Goal: Information Seeking & Learning: Learn about a topic

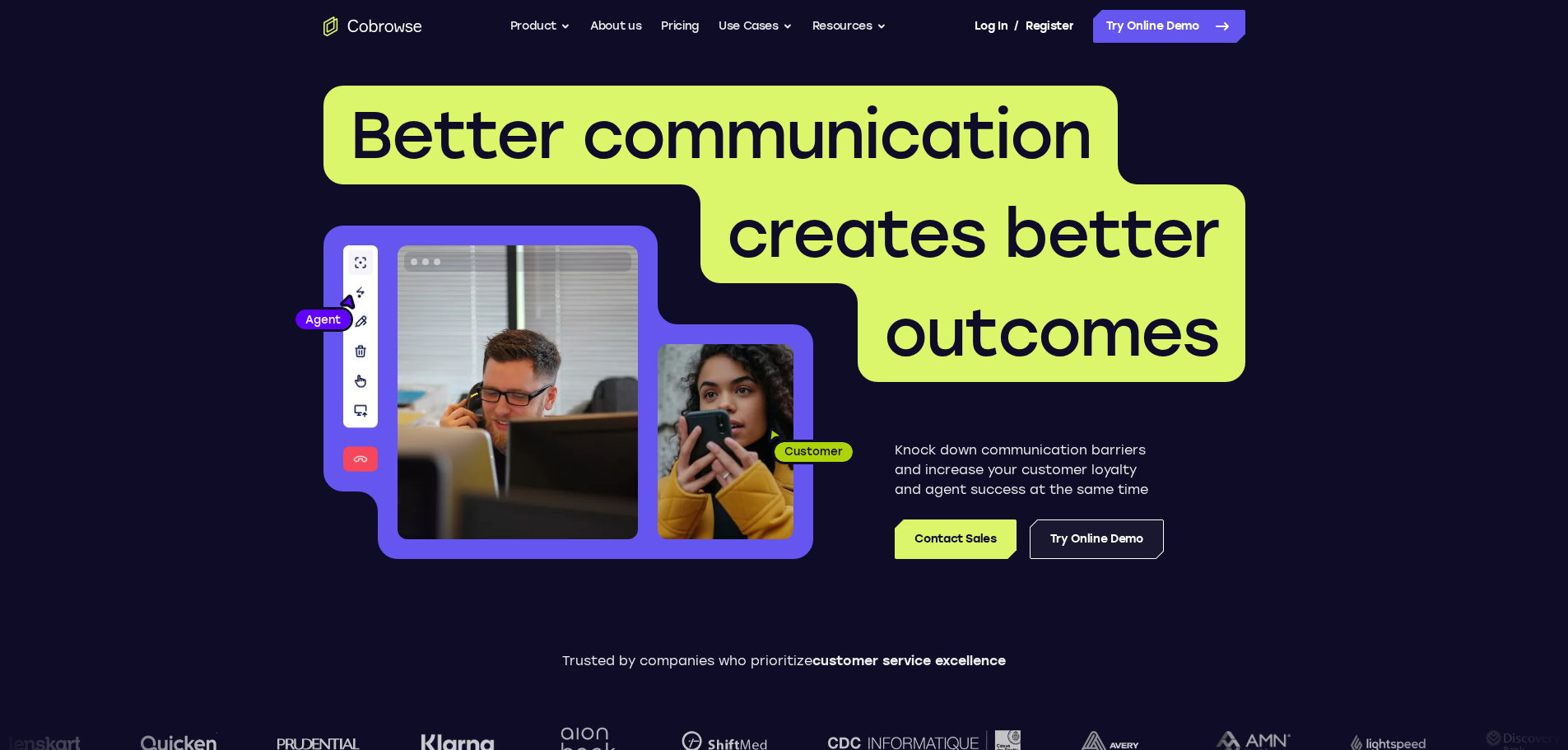
click at [1088, 541] on link "Try Online Demo" at bounding box center [1097, 539] width 134 height 40
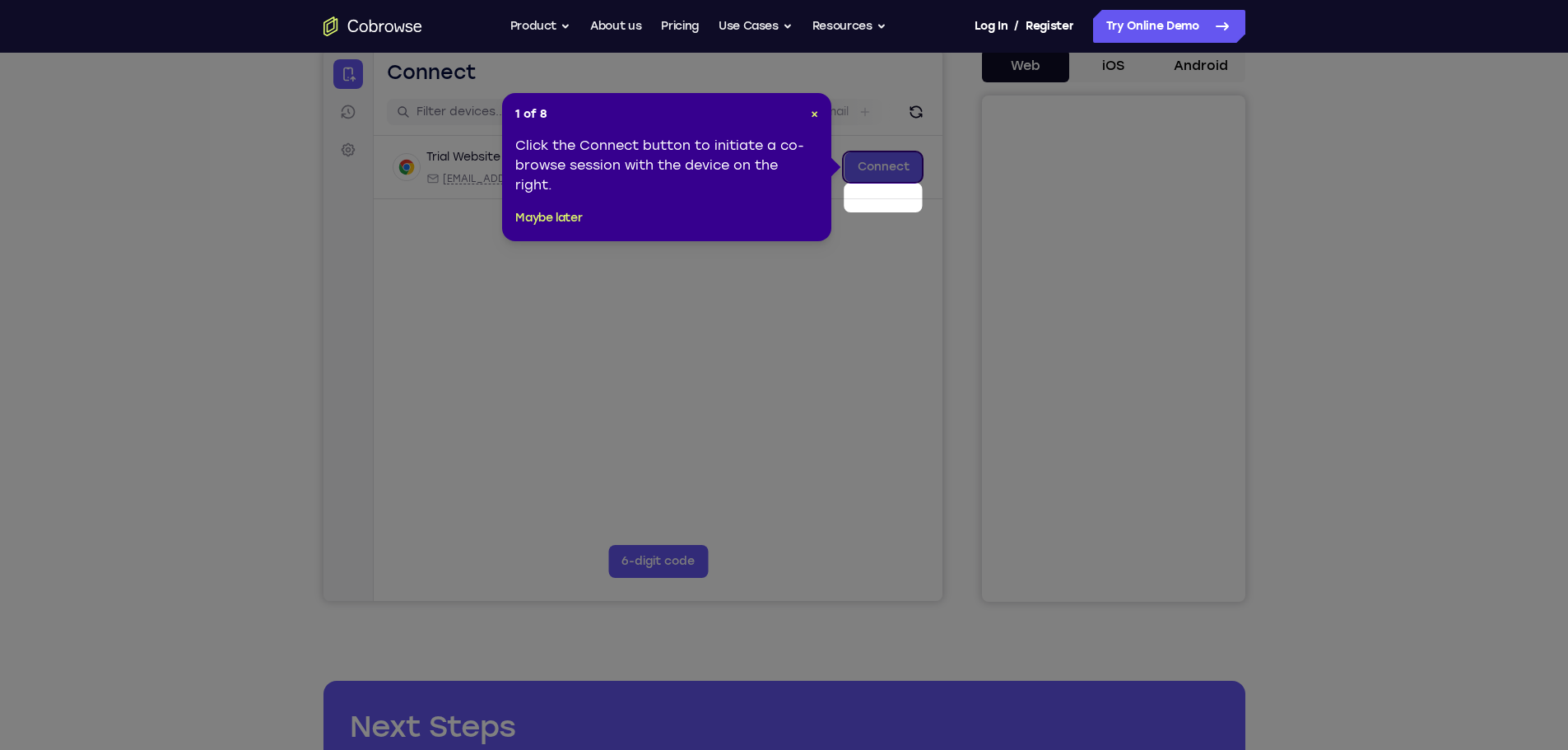
scroll to position [82, 0]
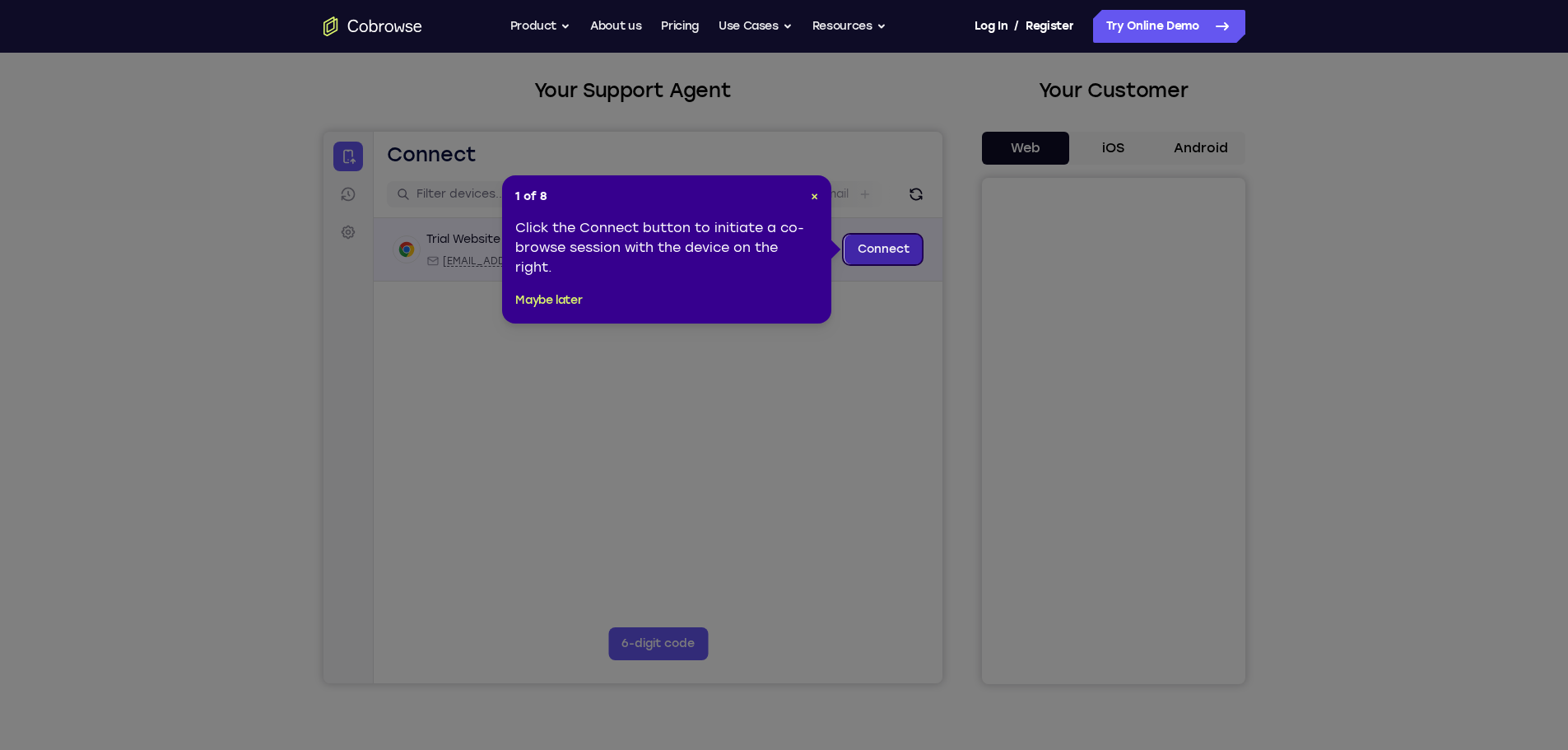
click at [877, 250] on link "Connect" at bounding box center [883, 249] width 78 height 30
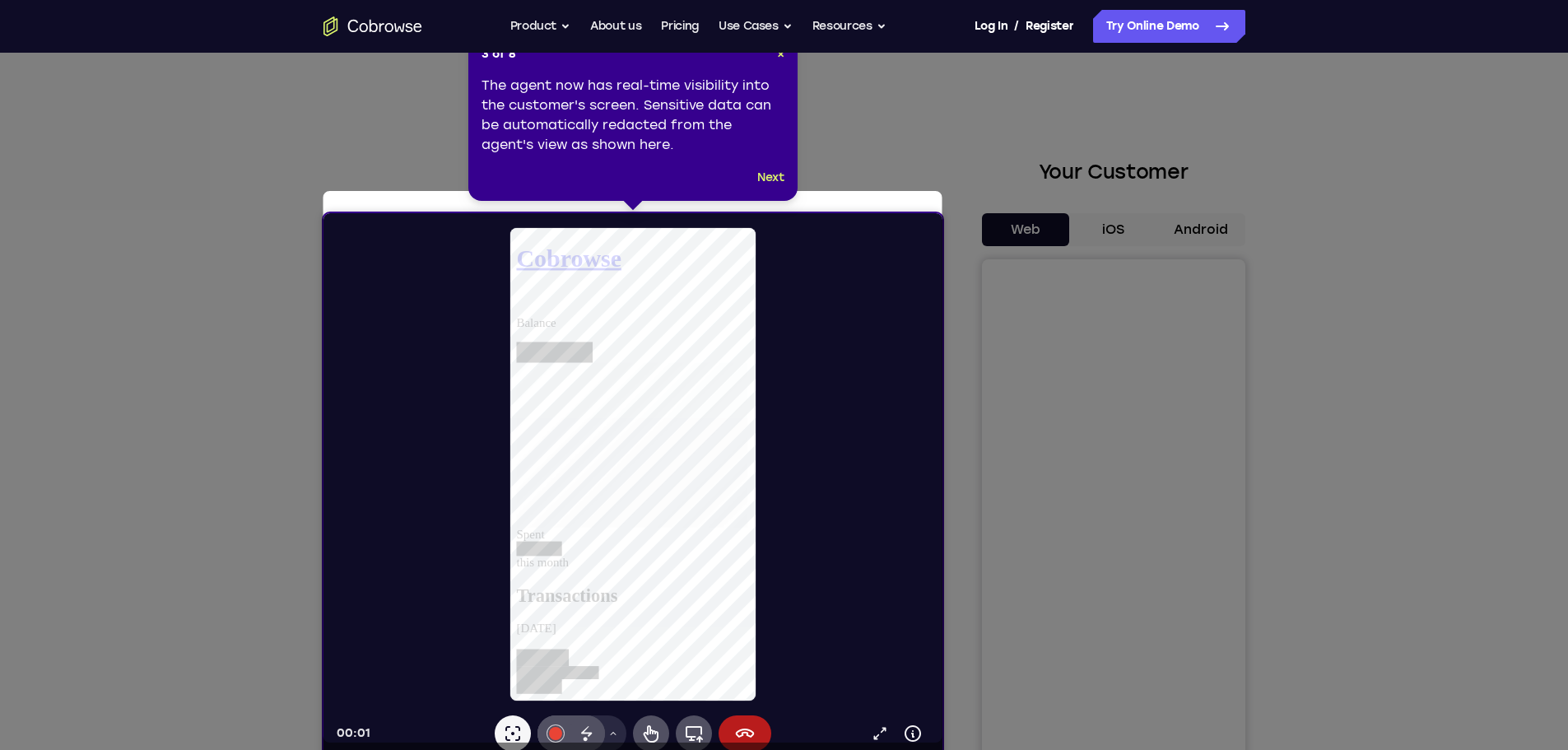
scroll to position [0, 0]
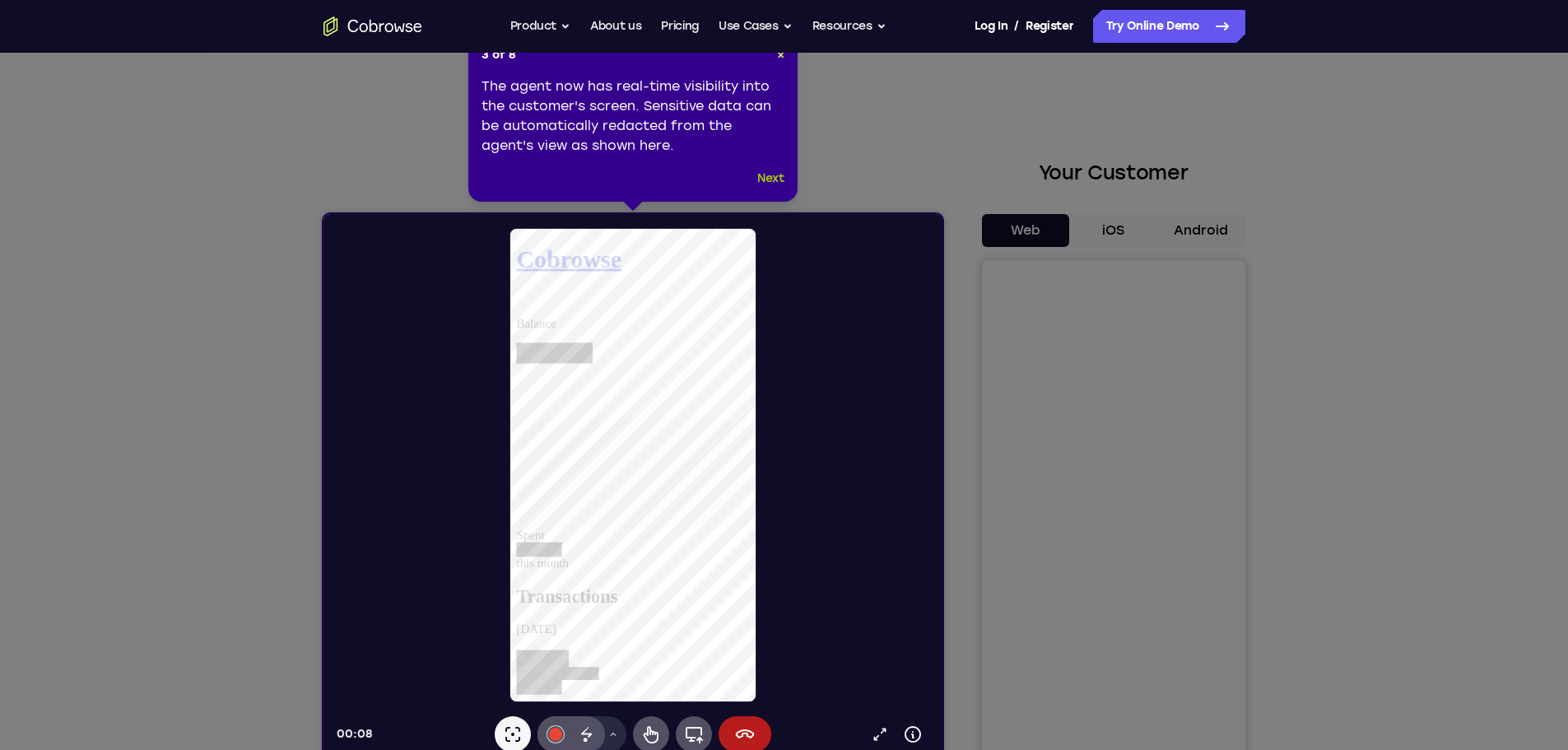
click at [760, 172] on button "Next" at bounding box center [770, 178] width 27 height 20
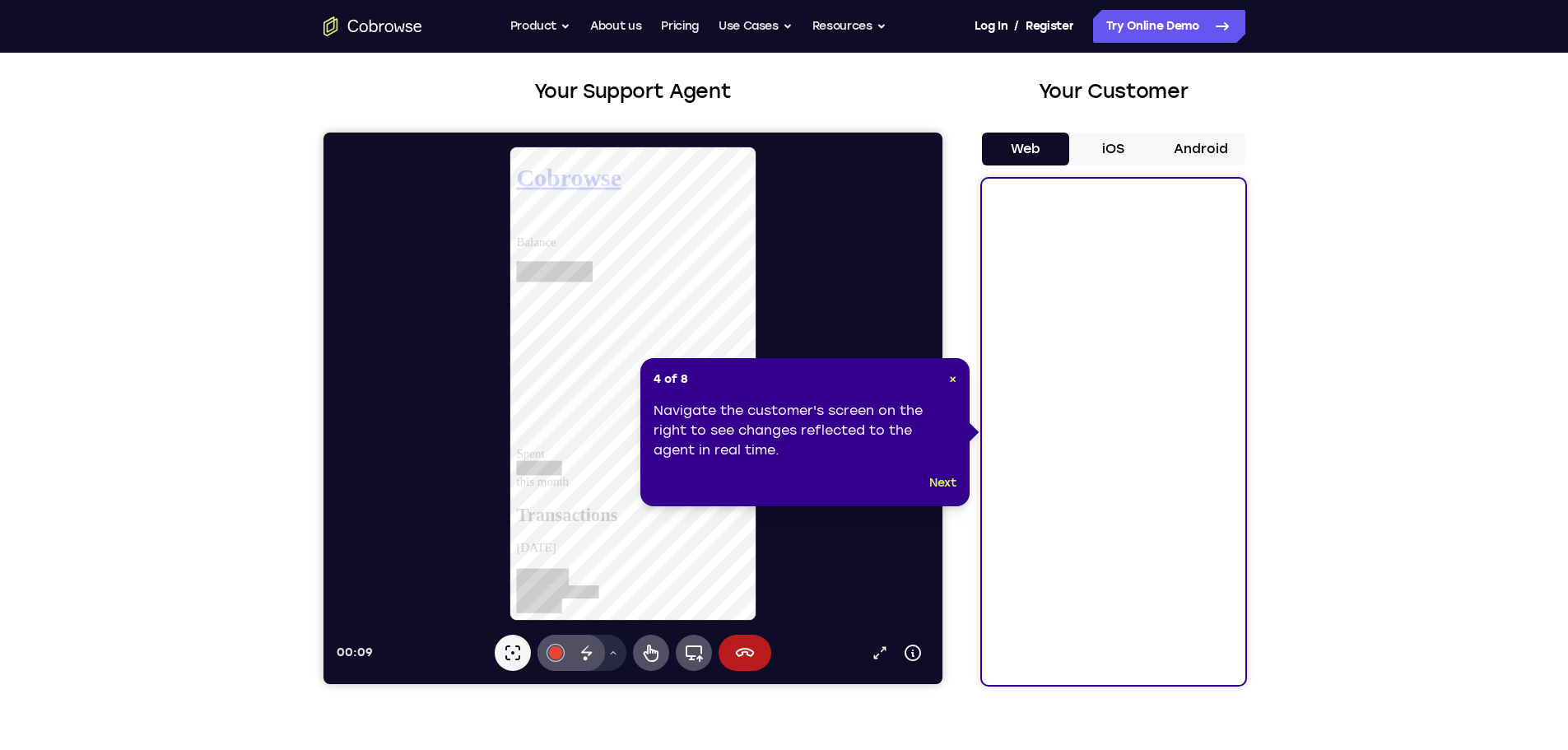
scroll to position [82, 0]
click at [943, 477] on button "Next" at bounding box center [943, 482] width 27 height 20
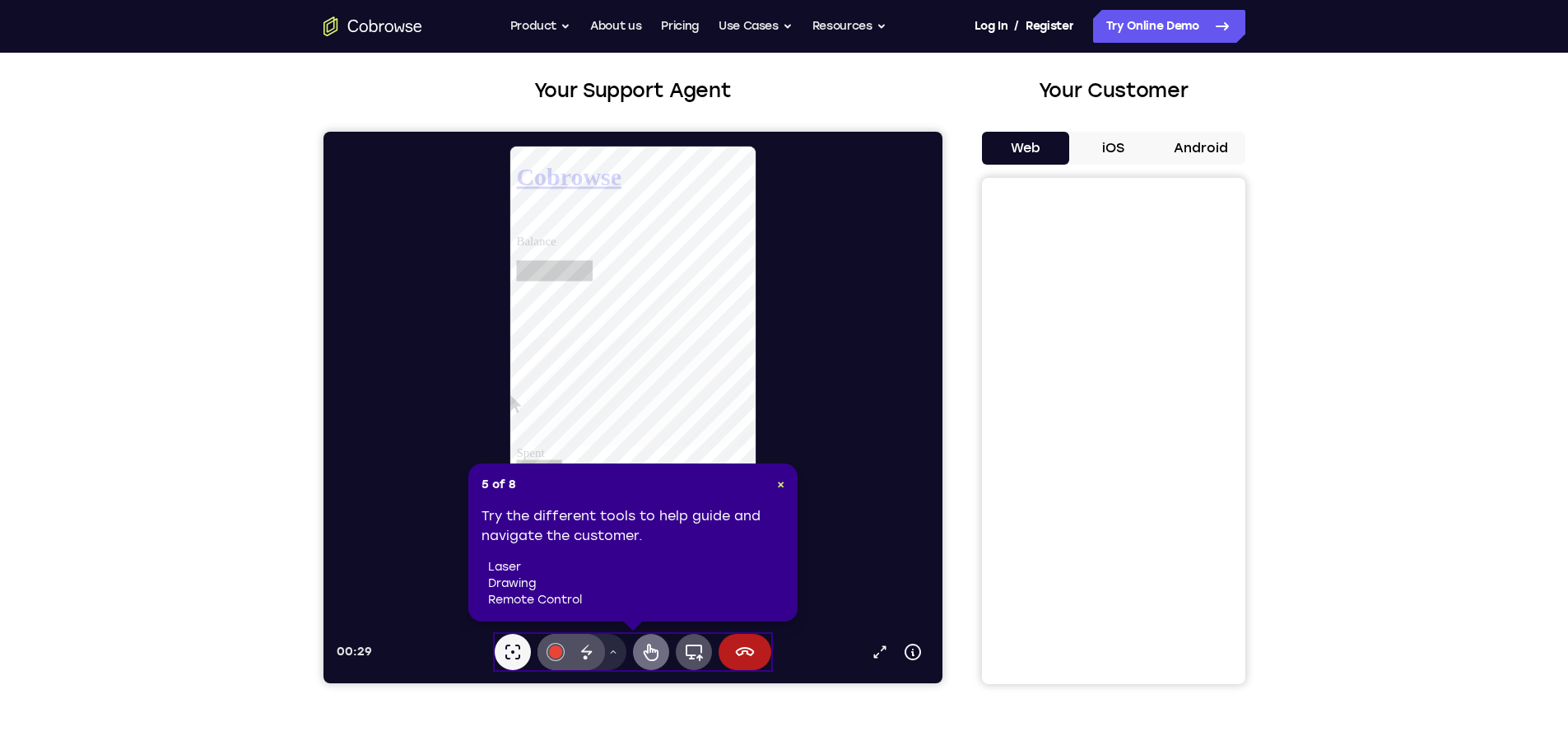
click at [647, 651] on icon at bounding box center [650, 652] width 14 height 17
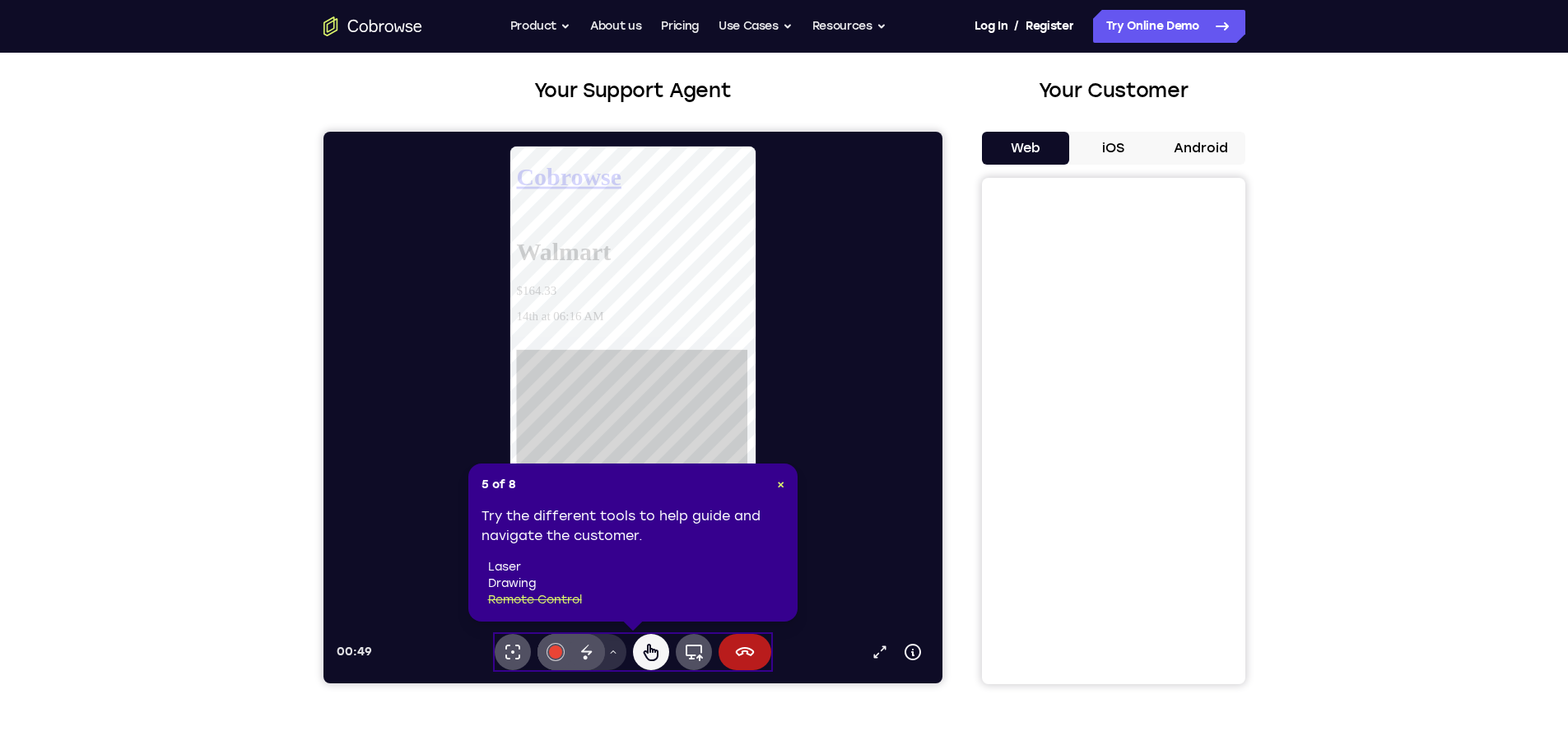
click at [586, 653] on icon at bounding box center [585, 651] width 20 height 20
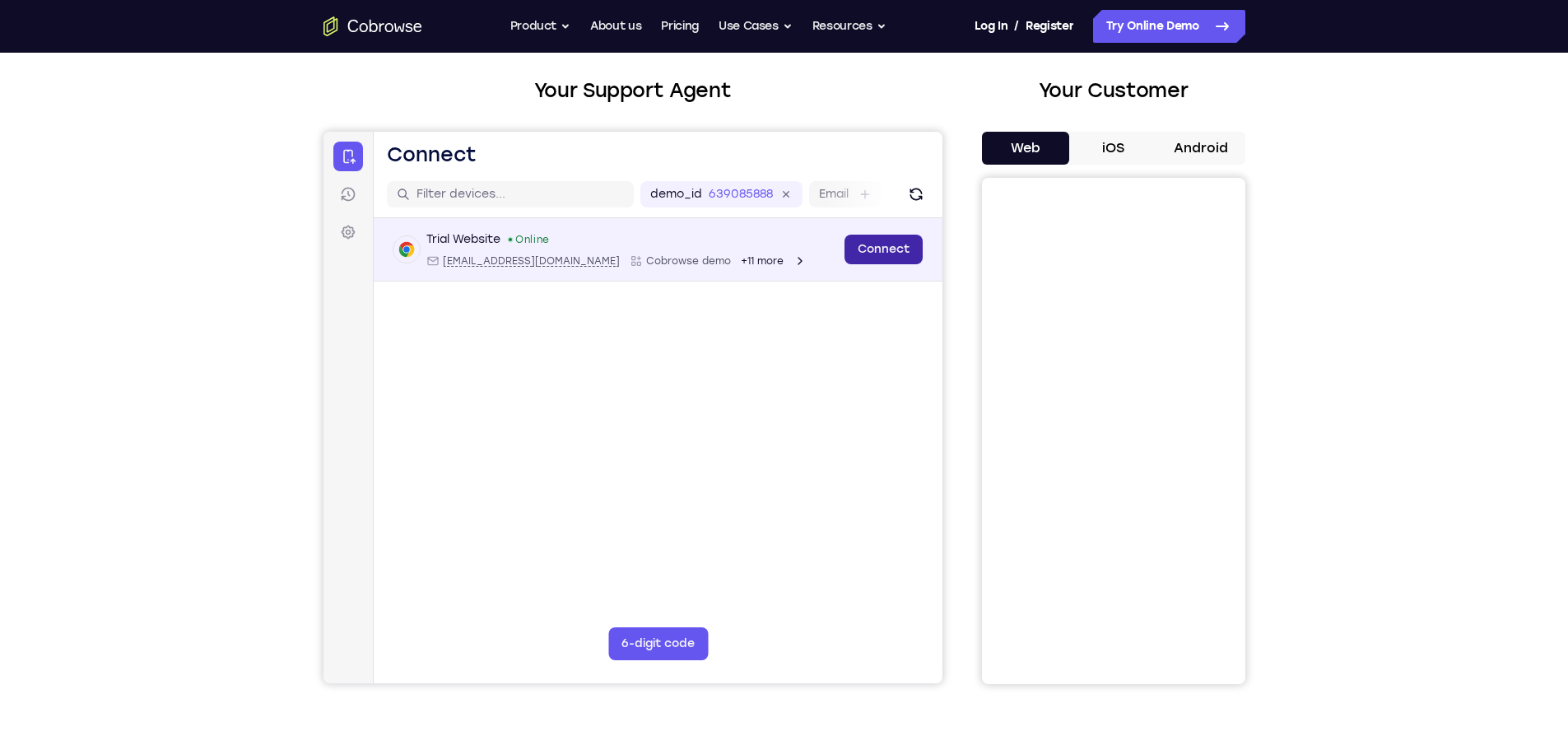
click at [903, 251] on link "Connect" at bounding box center [883, 249] width 78 height 30
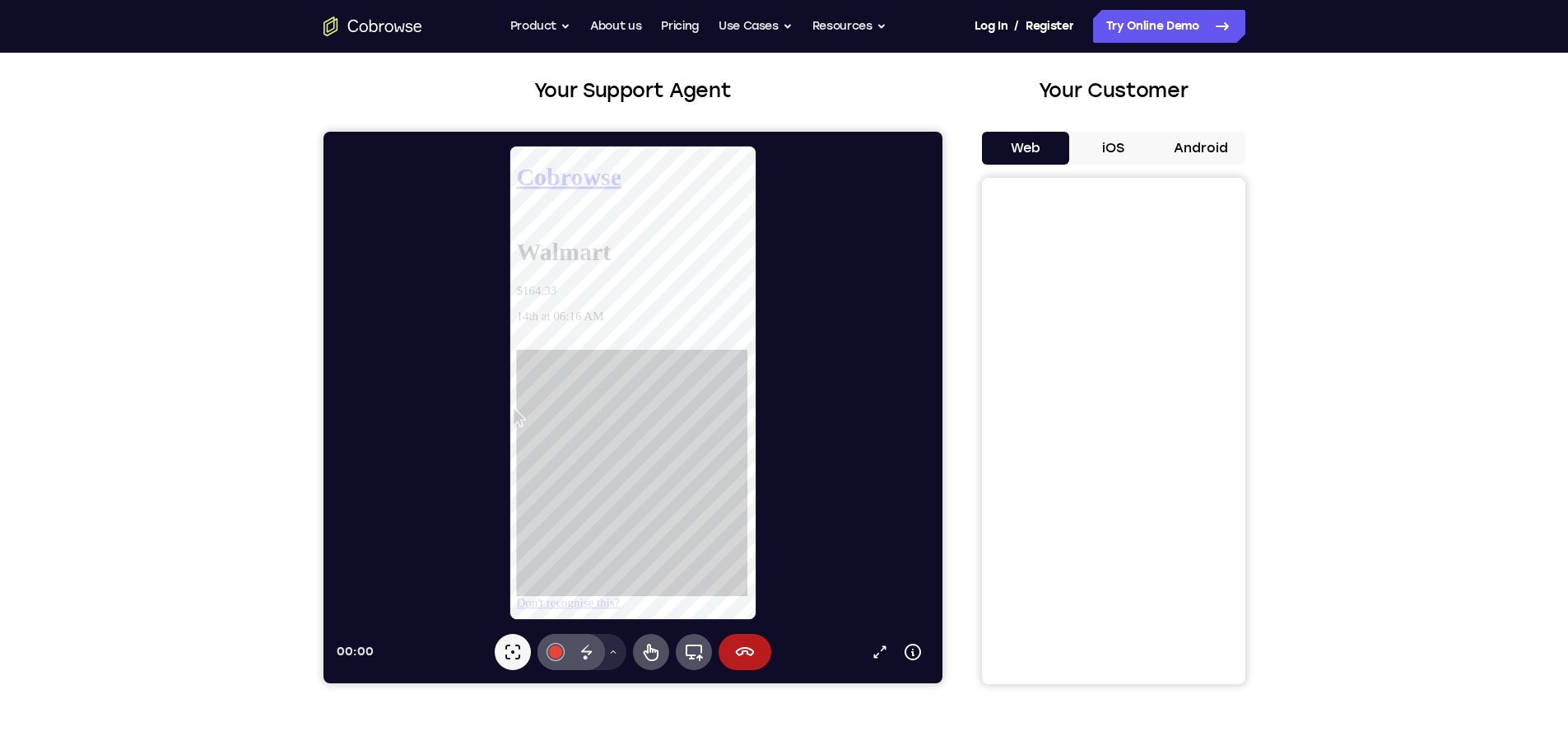
scroll to position [0, 0]
click at [1122, 160] on button "iOS" at bounding box center [1114, 148] width 88 height 33
click at [1030, 155] on button "Web" at bounding box center [1026, 148] width 88 height 33
click at [690, 655] on icon at bounding box center [693, 652] width 17 height 16
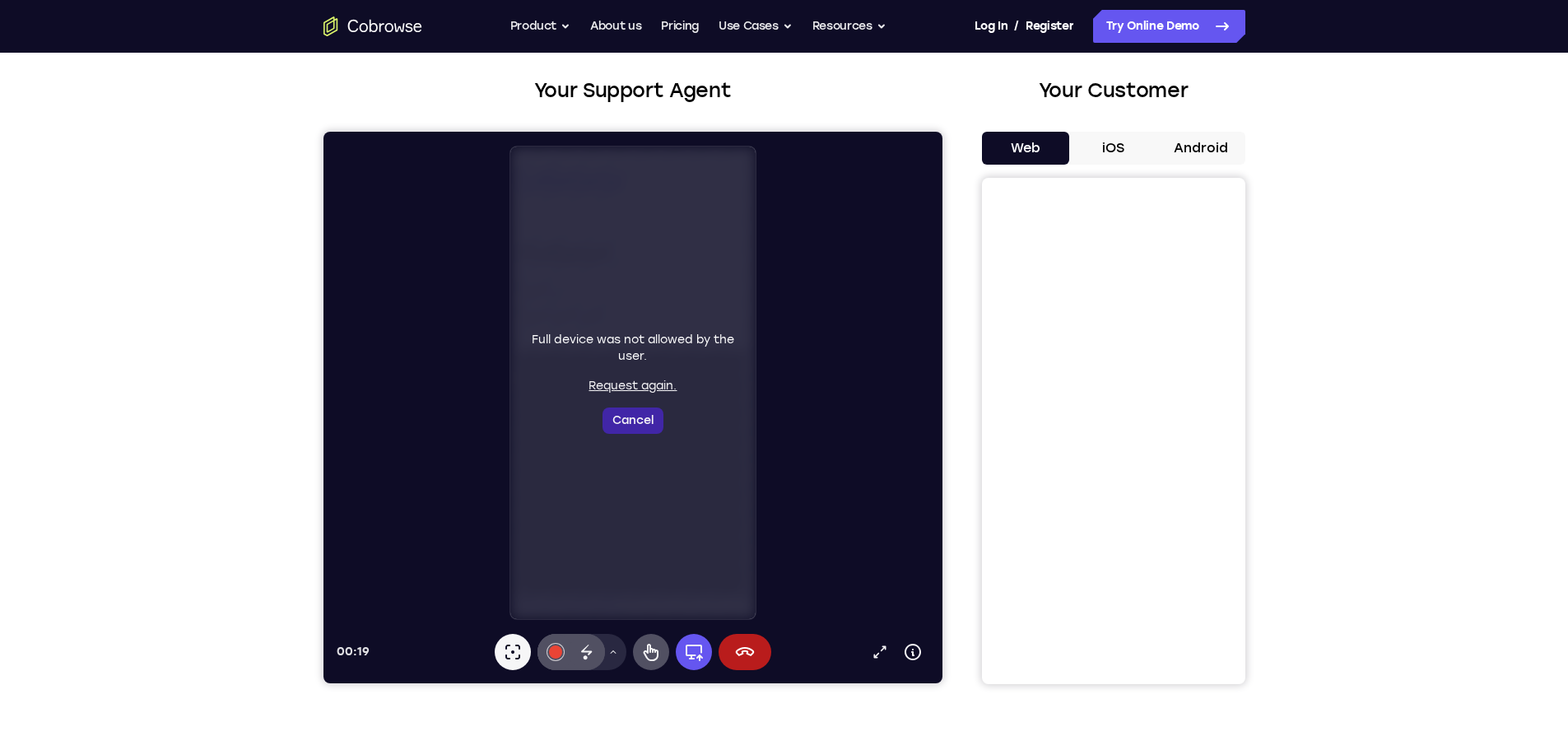
click at [652, 416] on button "Cancel" at bounding box center [632, 420] width 61 height 26
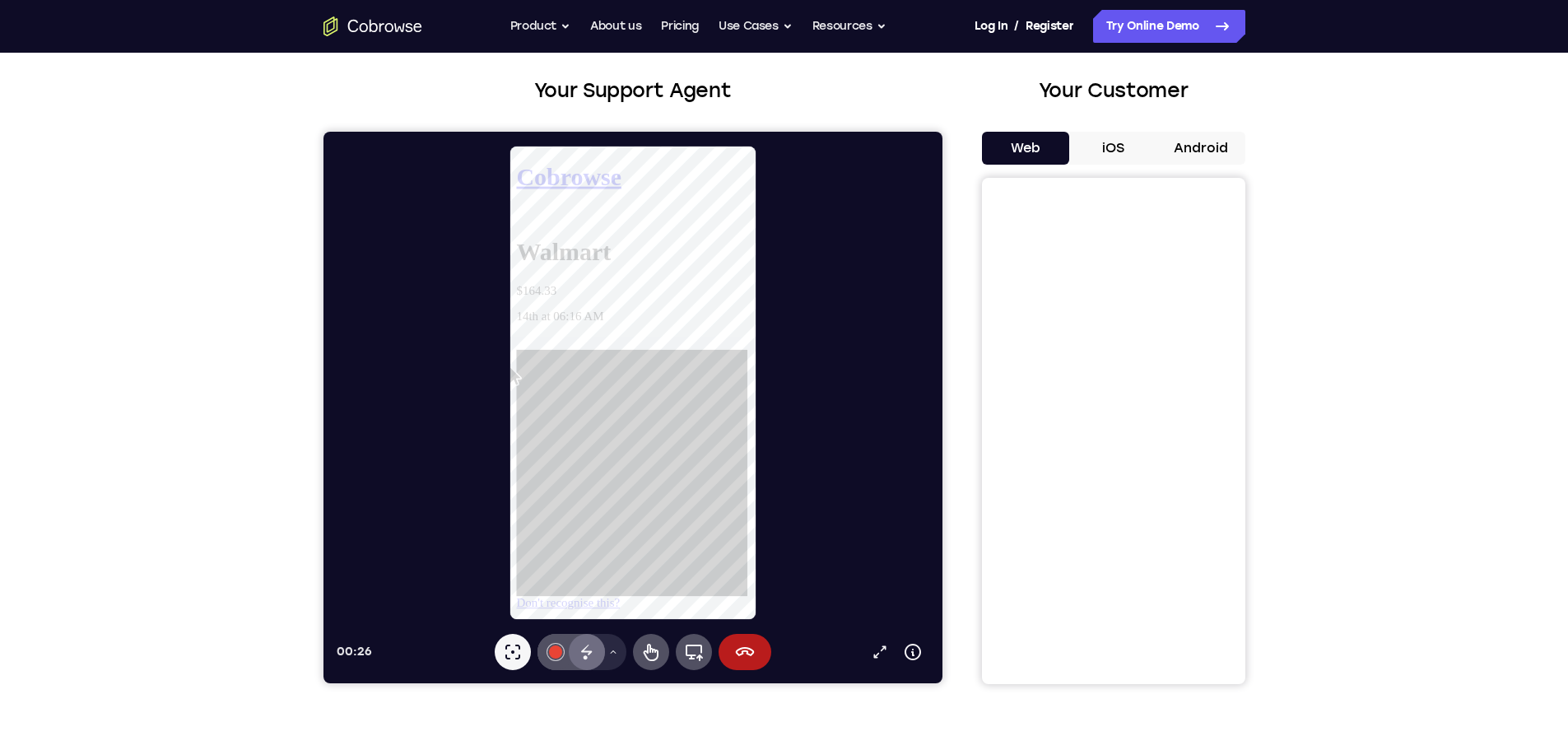
click at [589, 644] on icon at bounding box center [585, 651] width 20 height 20
click at [608, 650] on icon at bounding box center [612, 652] width 10 height 10
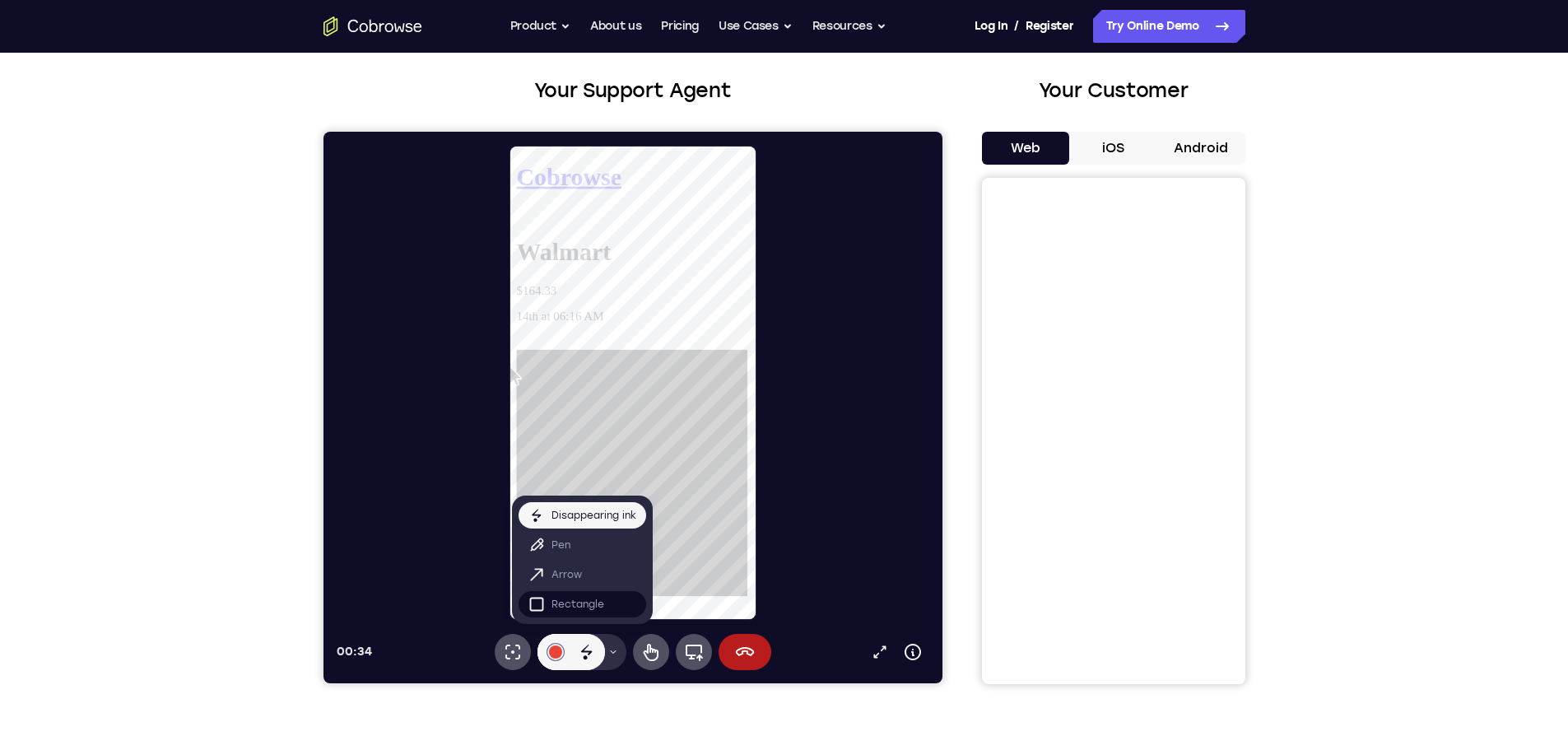
click at [575, 606] on p "Rectangle" at bounding box center [577, 603] width 53 height 16
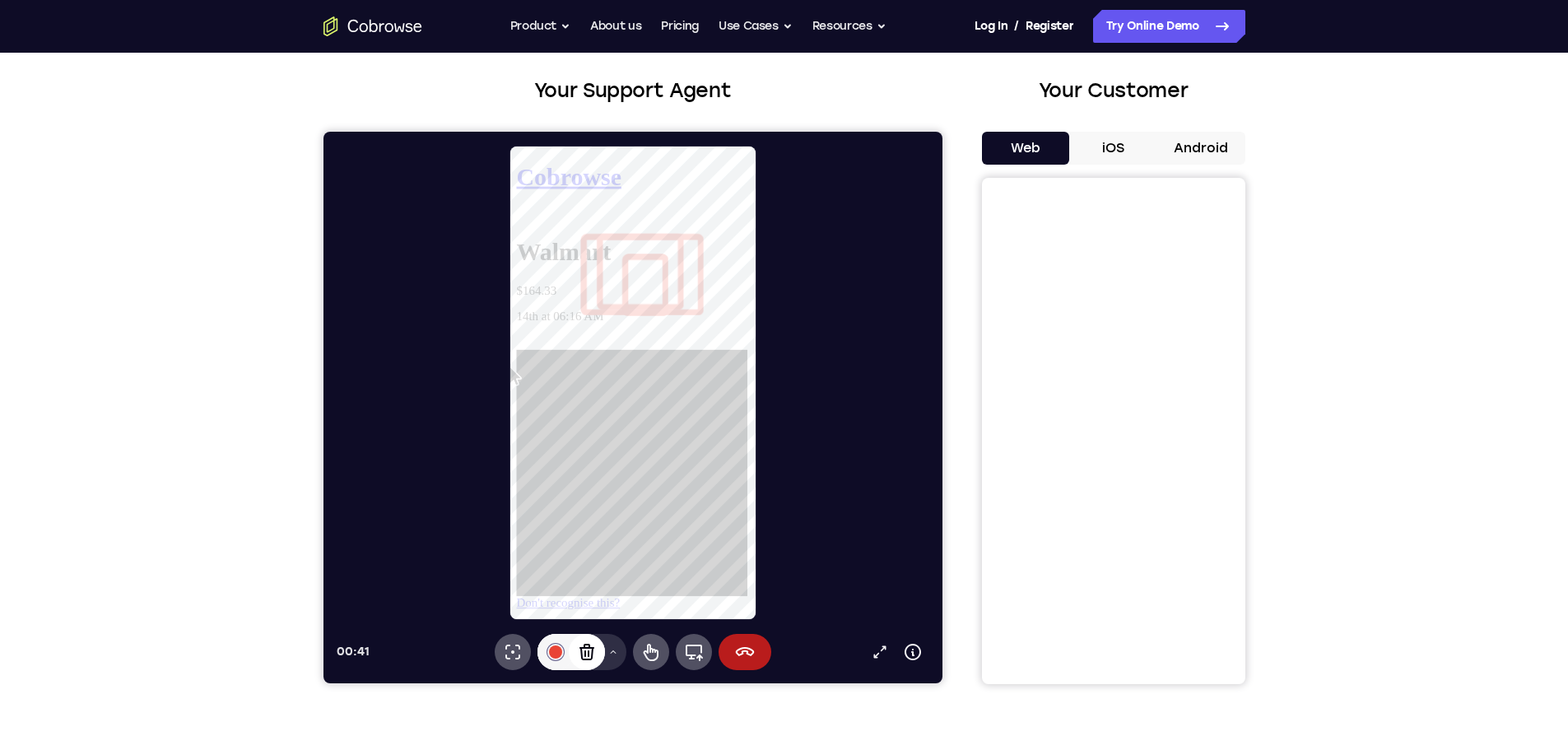
click at [593, 646] on icon at bounding box center [585, 651] width 20 height 20
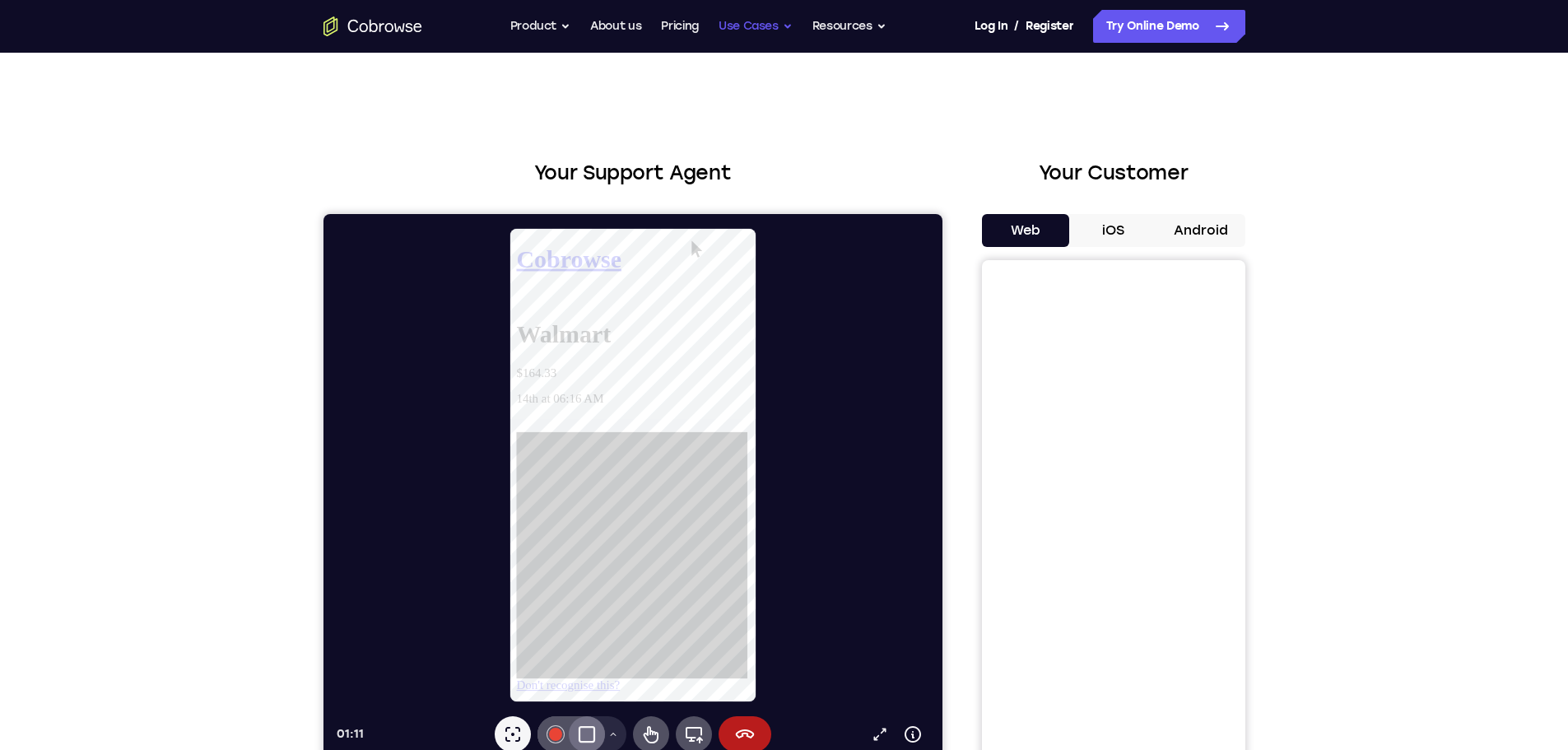
click at [742, 14] on button "Use Cases" at bounding box center [755, 26] width 74 height 33
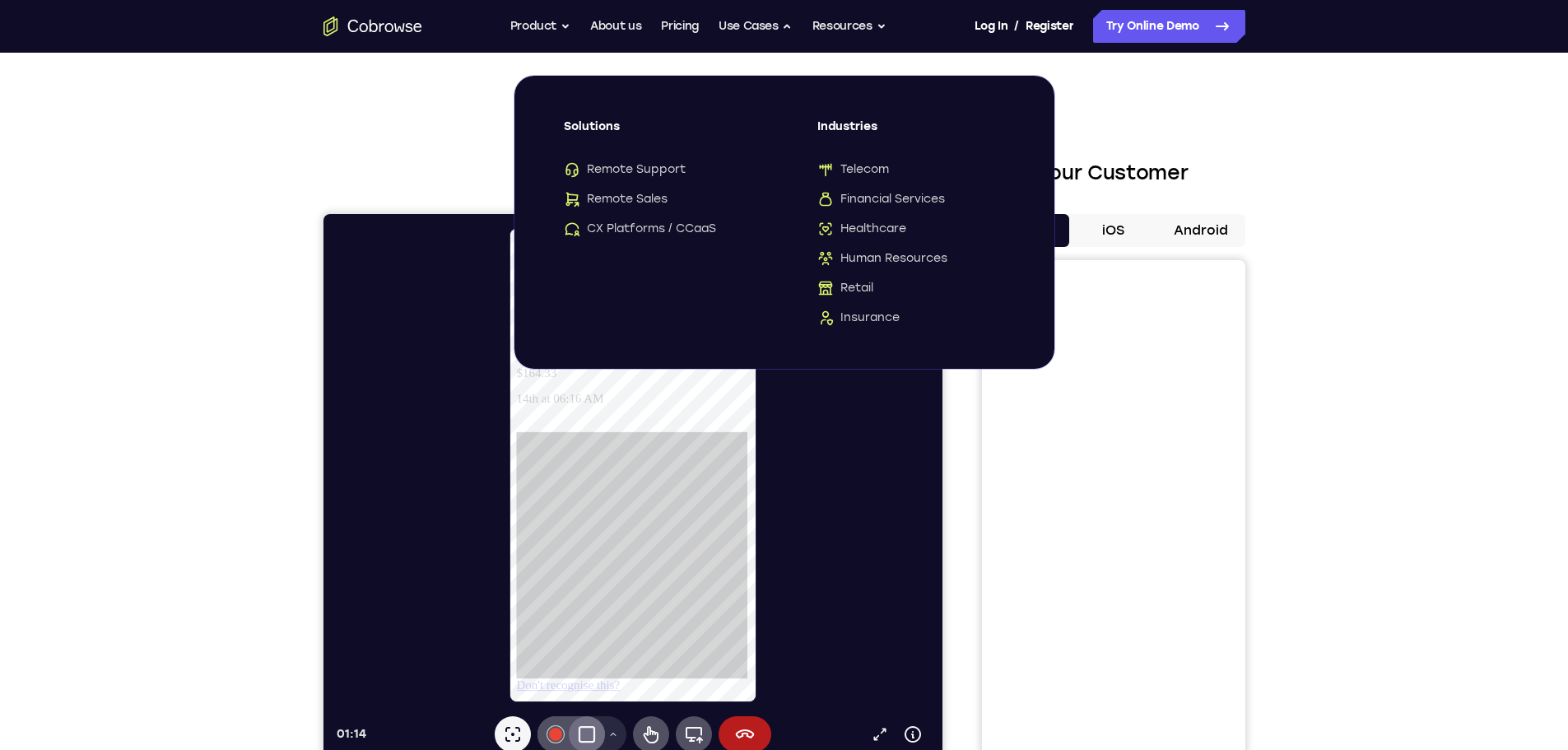
click at [645, 190] on div "Remote Support Remote Sales CX Platforms / CCaaS" at bounding box center [657, 199] width 188 height 76
click at [644, 198] on span "Remote Sales" at bounding box center [616, 199] width 104 height 16
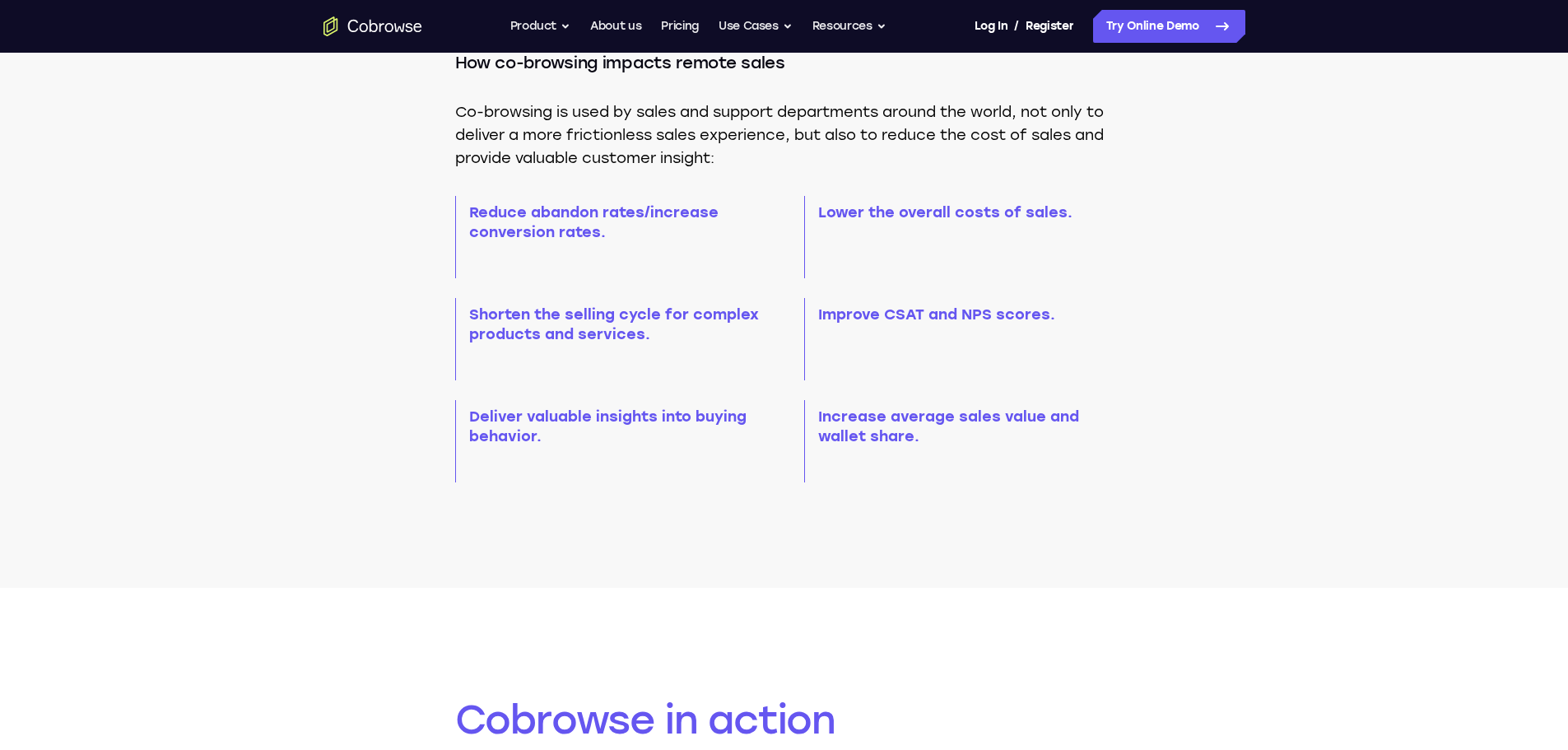
scroll to position [905, 0]
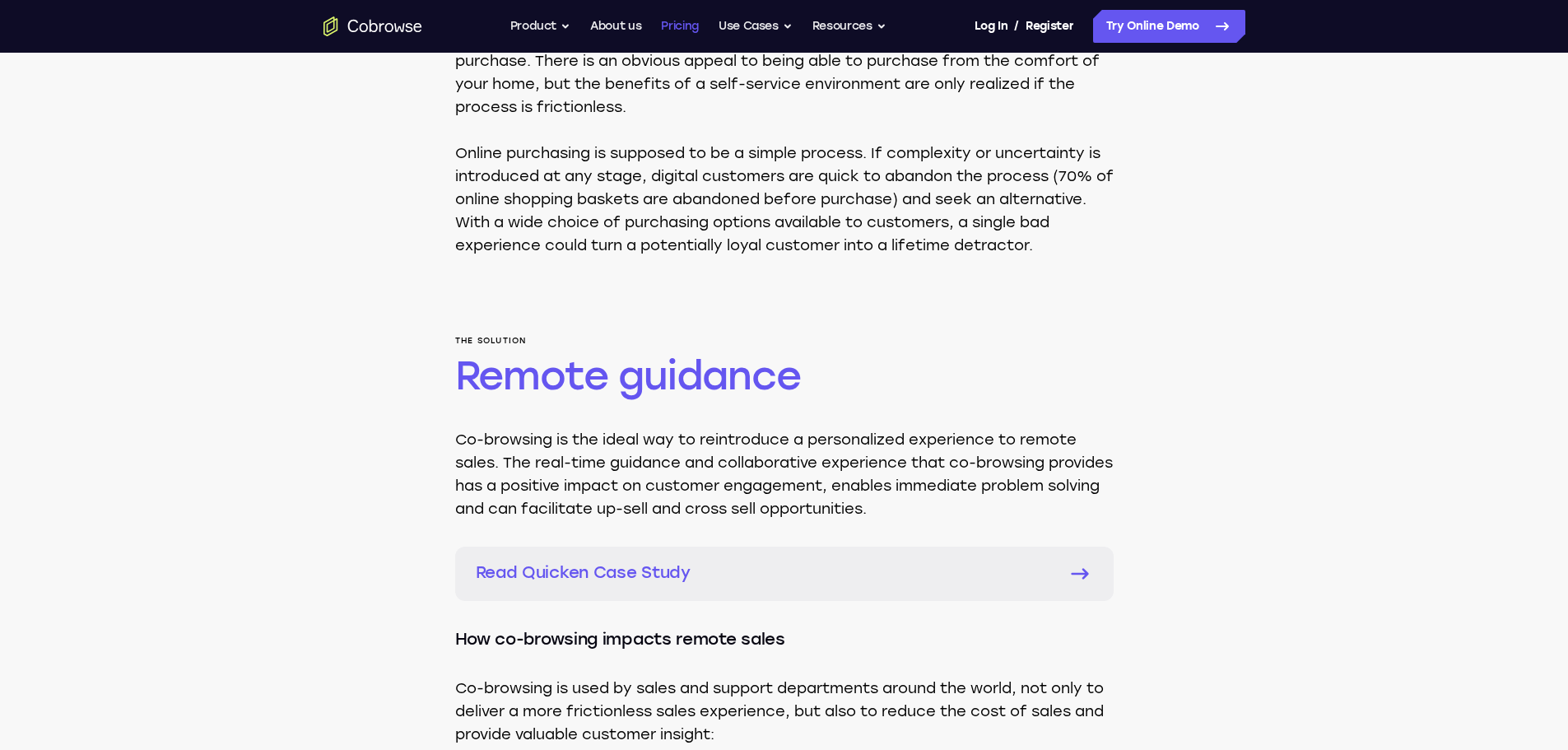
click at [689, 25] on link "Pricing" at bounding box center [680, 26] width 38 height 33
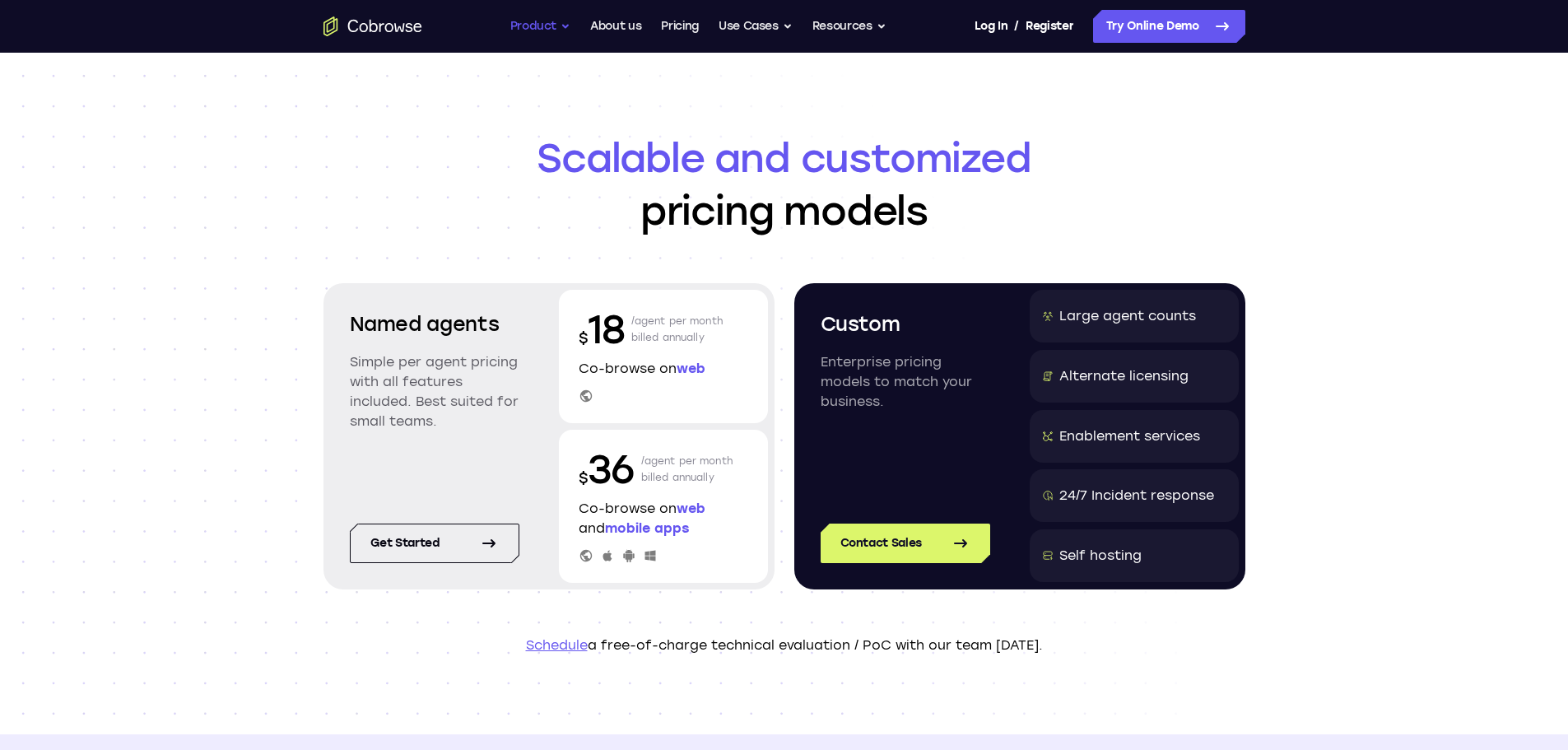
click at [568, 25] on button "Product" at bounding box center [541, 26] width 61 height 33
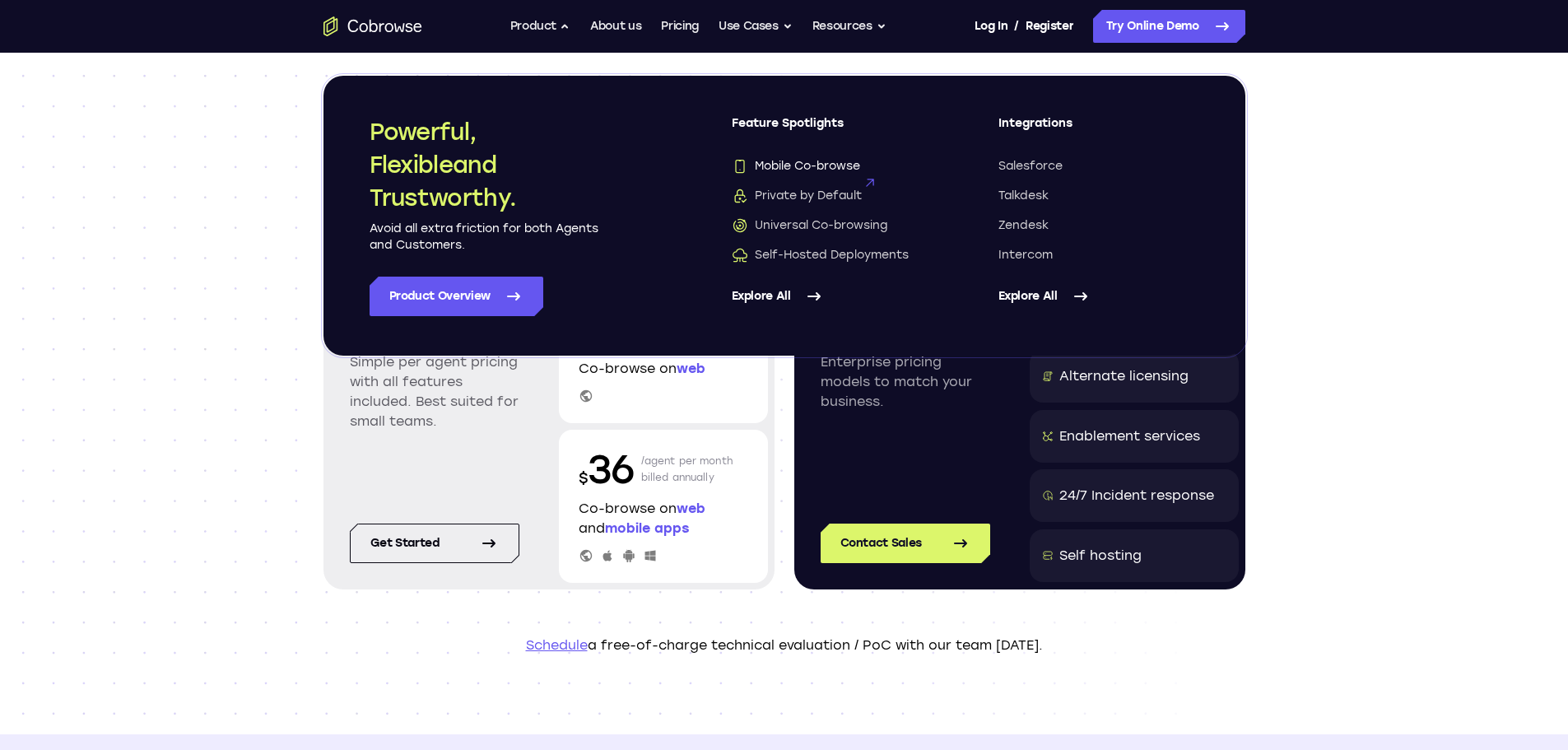
click at [778, 168] on span "Mobile Co-browse" at bounding box center [795, 166] width 128 height 16
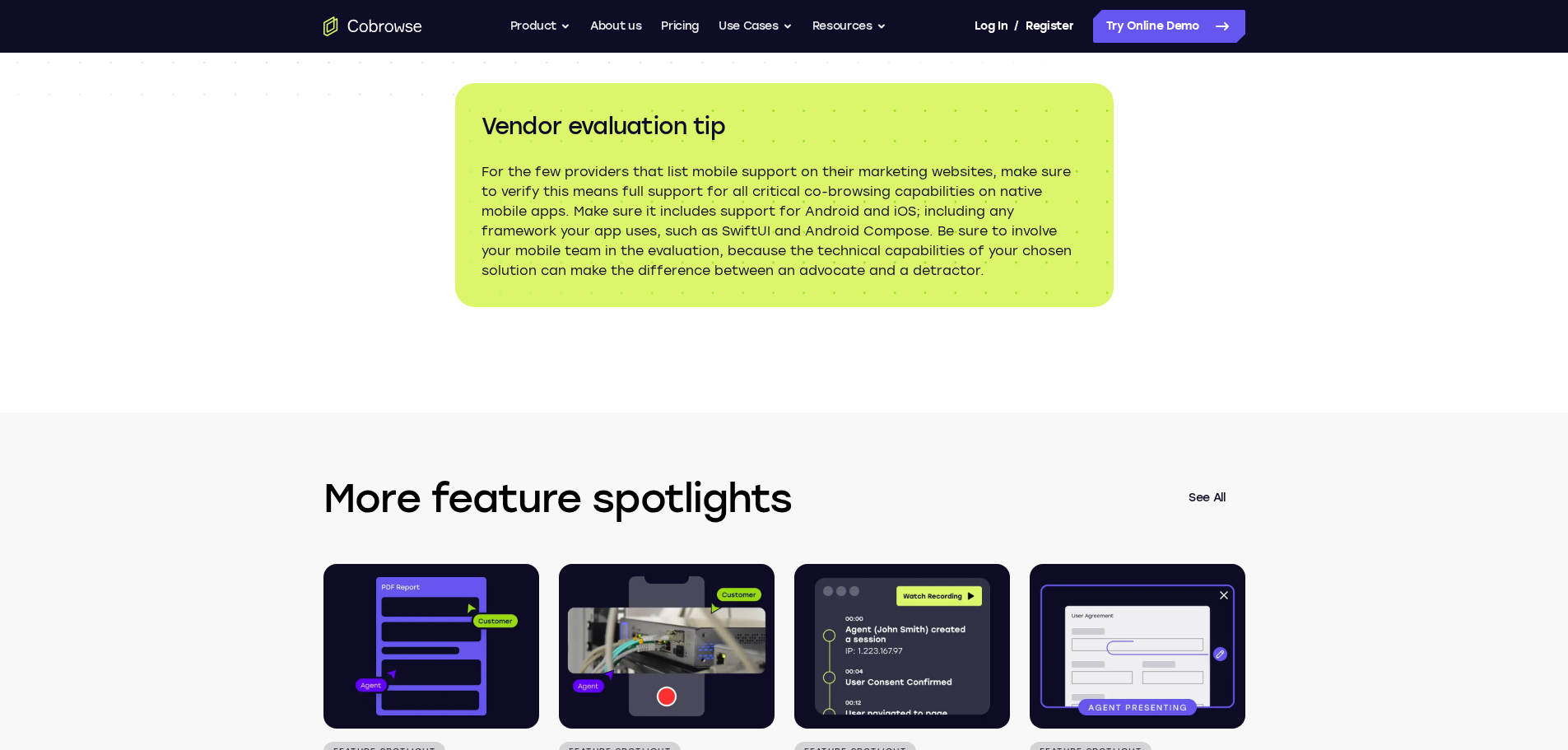
scroll to position [2387, 0]
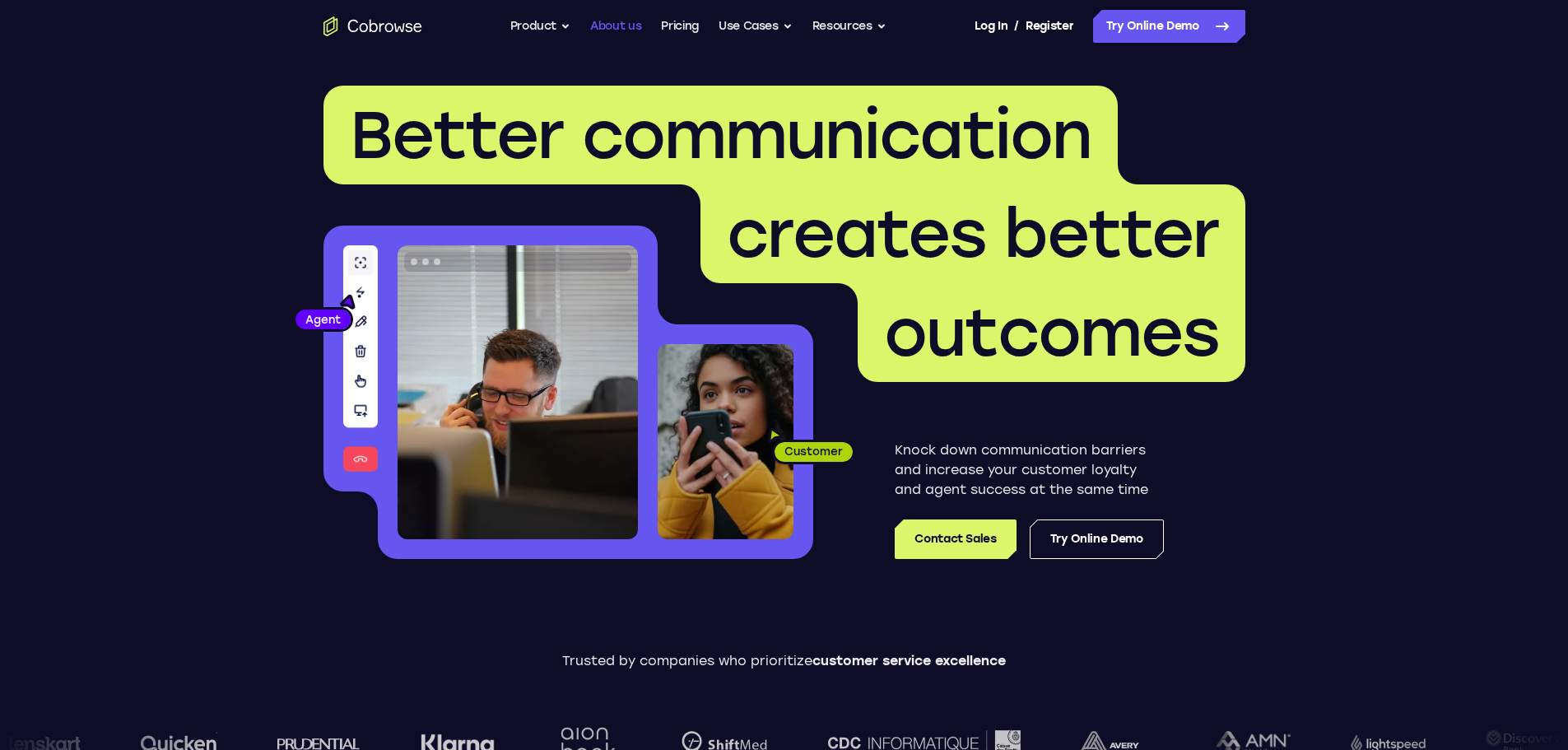
click at [609, 22] on link "About us" at bounding box center [616, 26] width 51 height 33
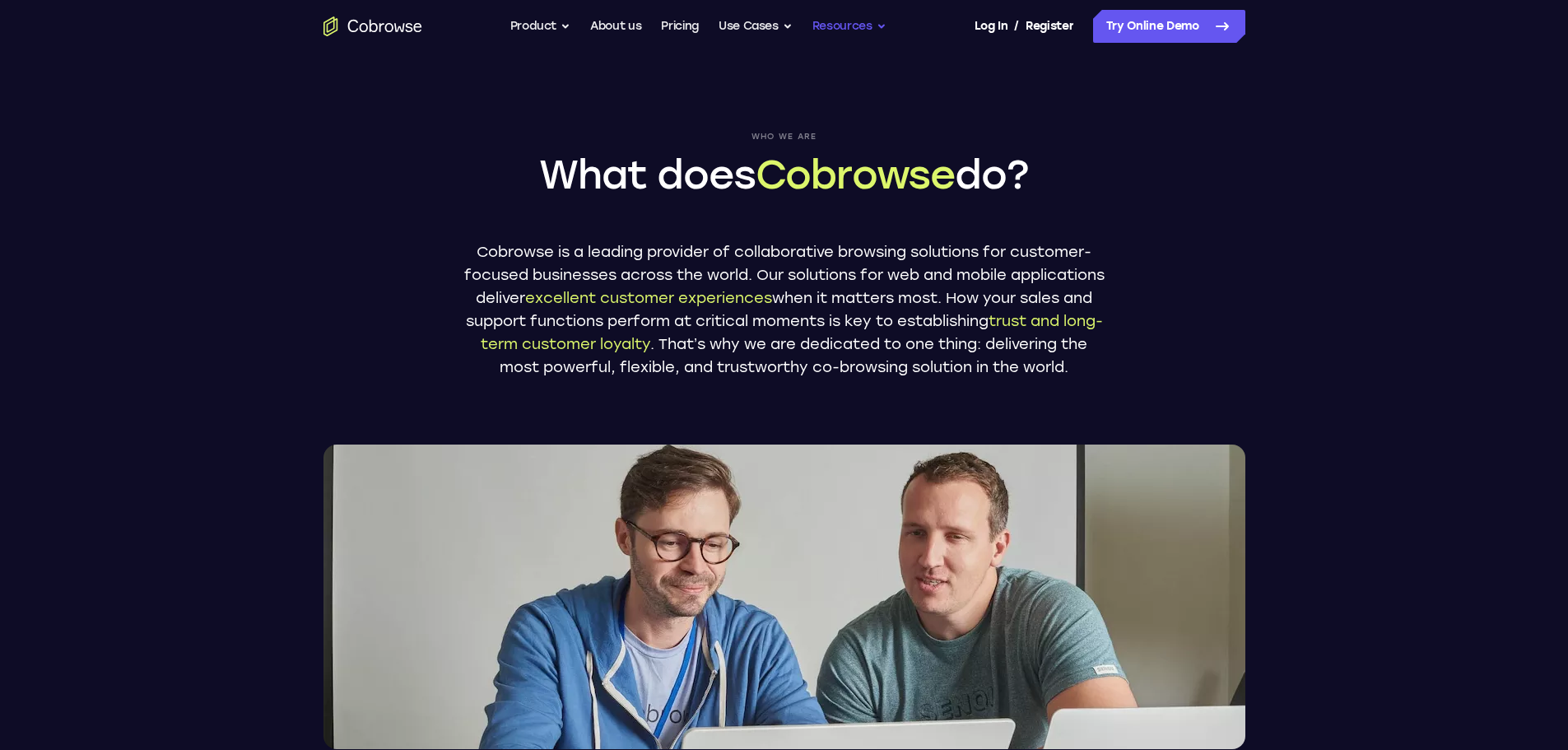
click at [865, 24] on button "Resources" at bounding box center [849, 26] width 74 height 33
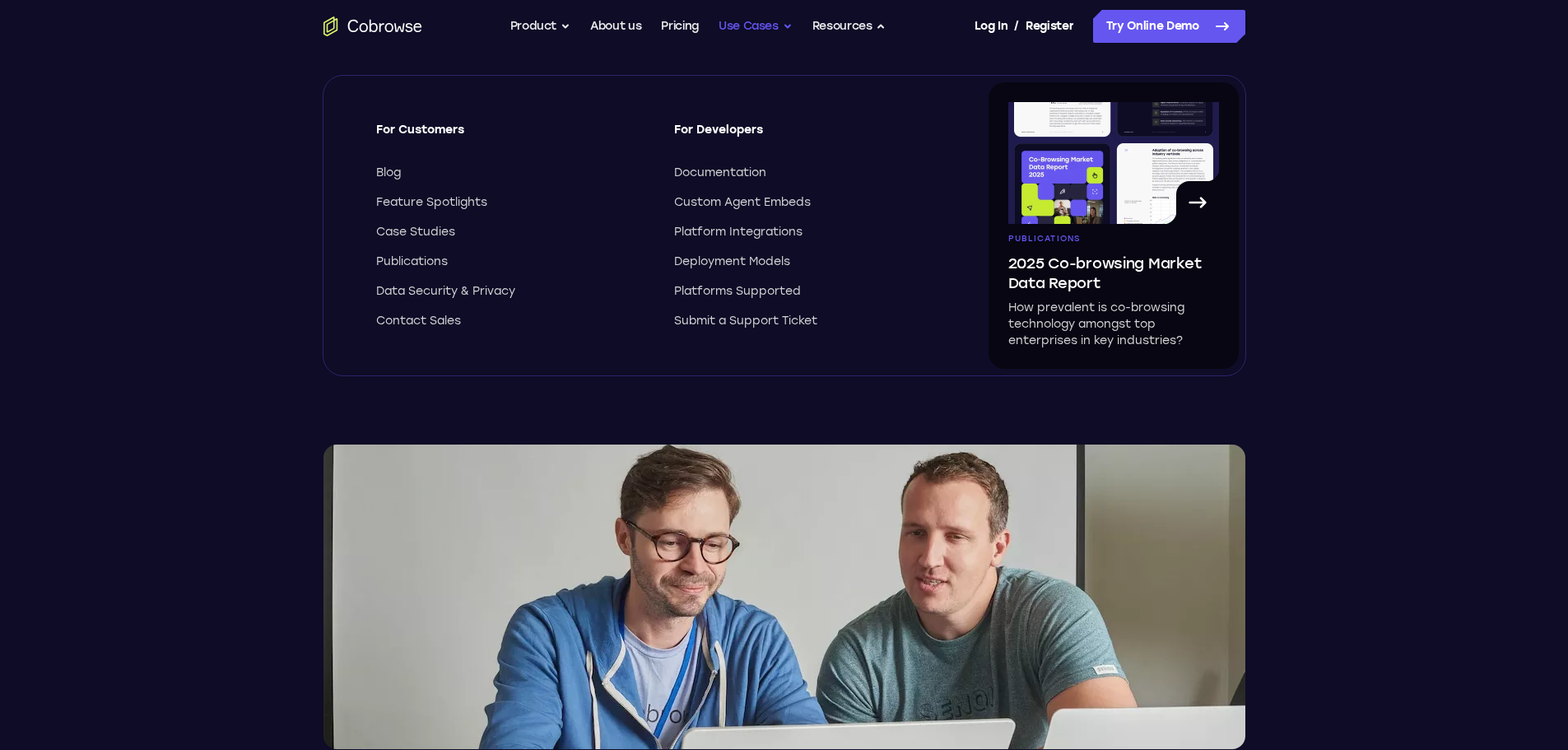
click at [787, 22] on button "Use Cases" at bounding box center [755, 26] width 74 height 33
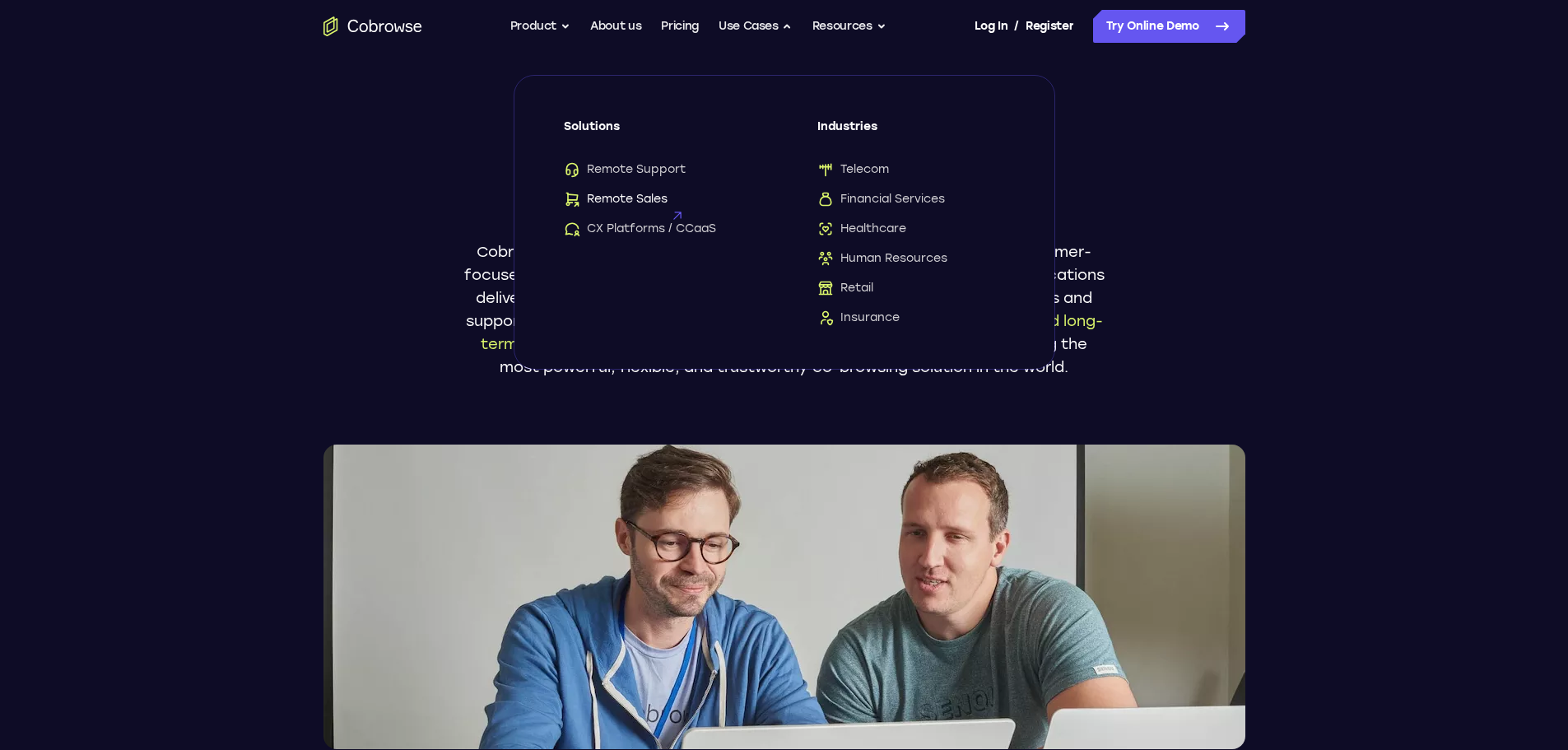
click at [623, 203] on span "Remote Sales" at bounding box center [616, 199] width 104 height 16
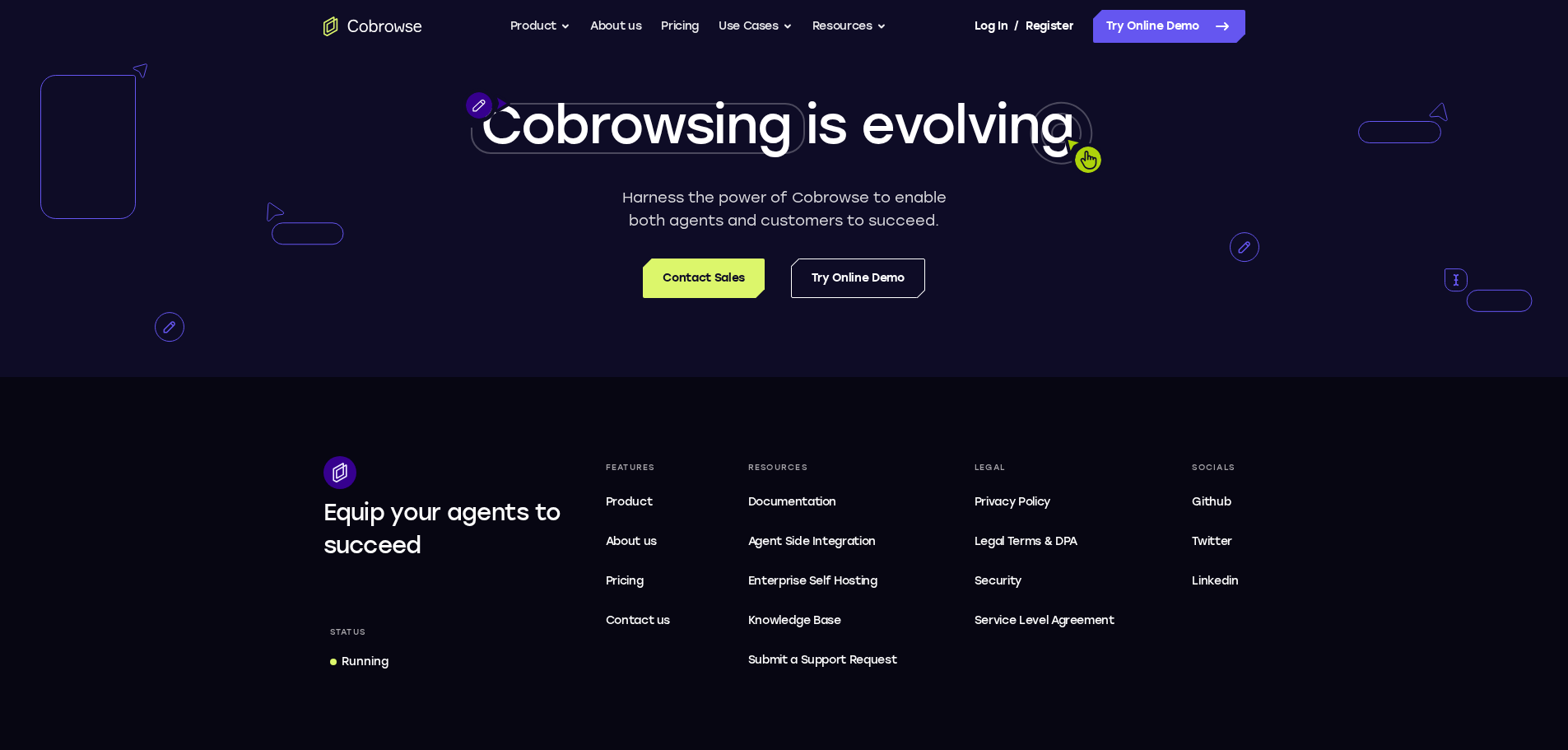
scroll to position [4279, 0]
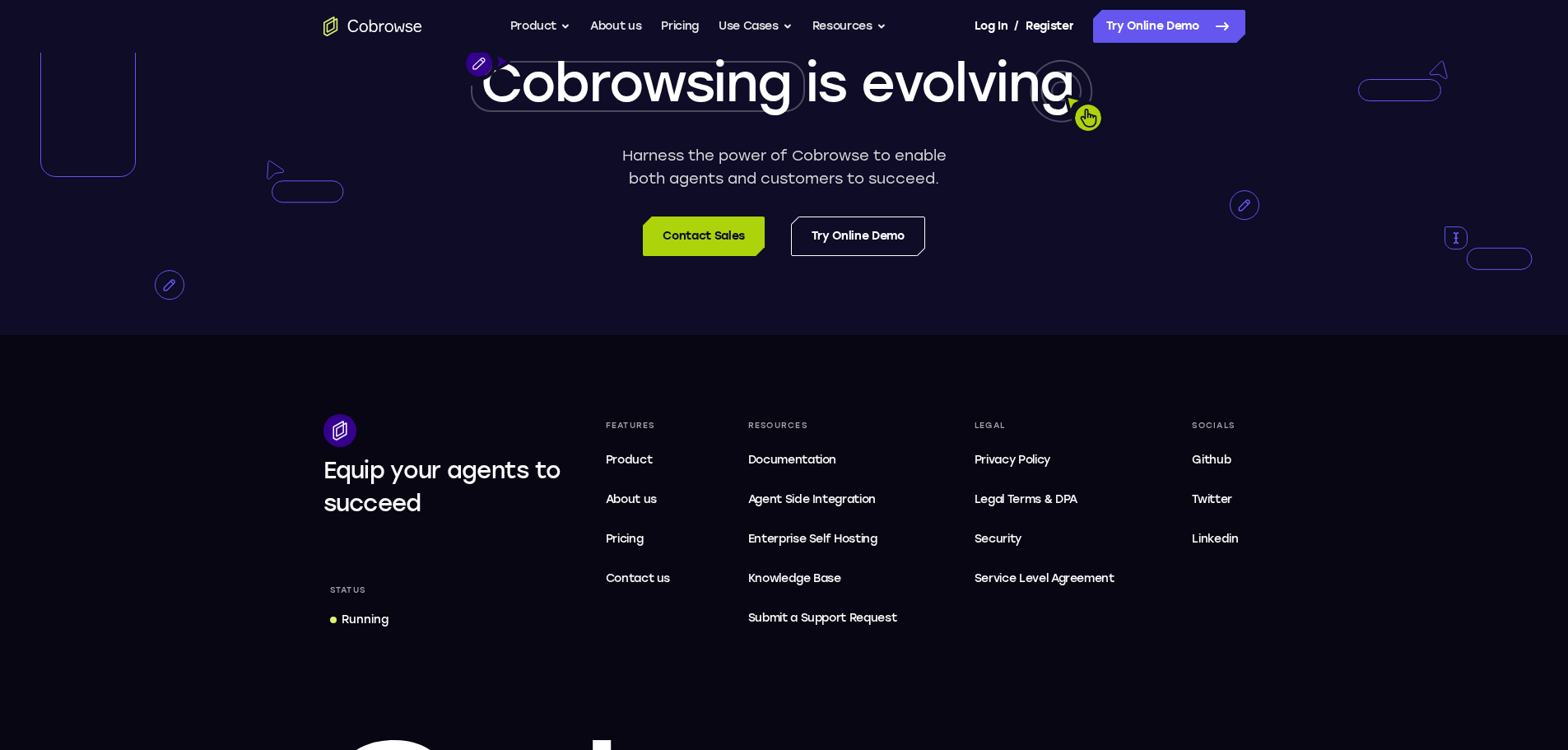
click at [733, 256] on link "Contact Sales" at bounding box center [703, 236] width 121 height 40
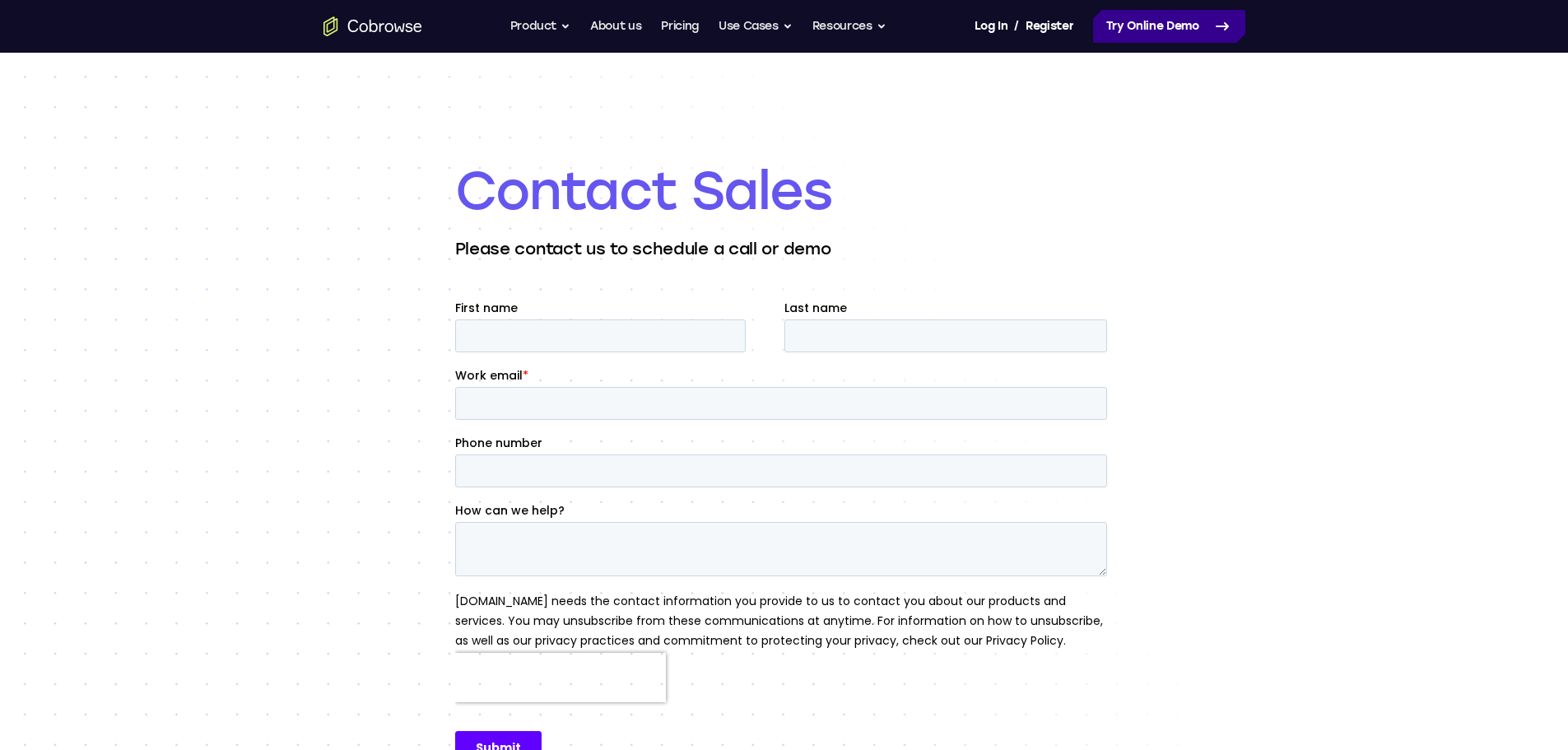
click at [1143, 11] on link "Try Online Demo" at bounding box center [1169, 26] width 152 height 33
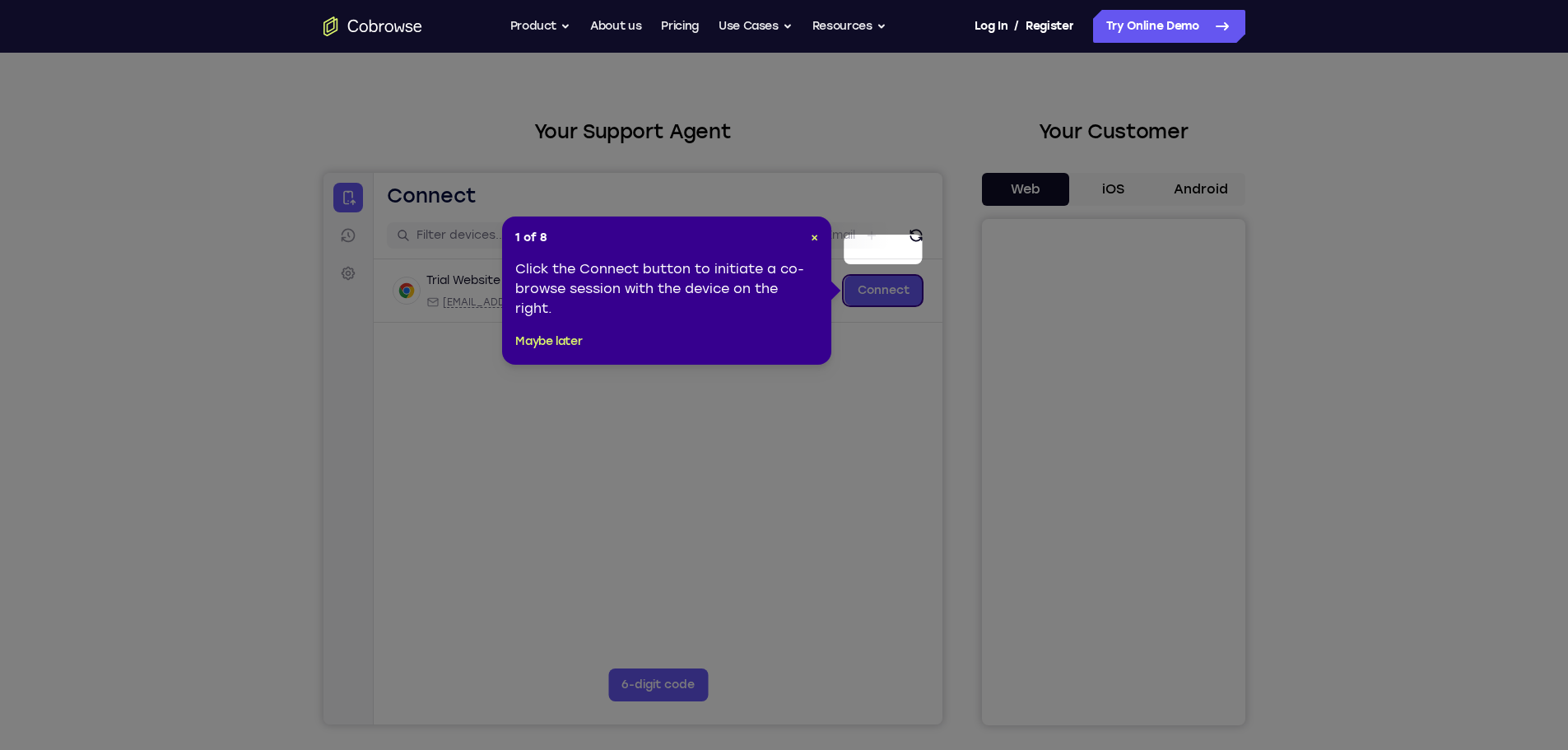
scroll to position [82, 0]
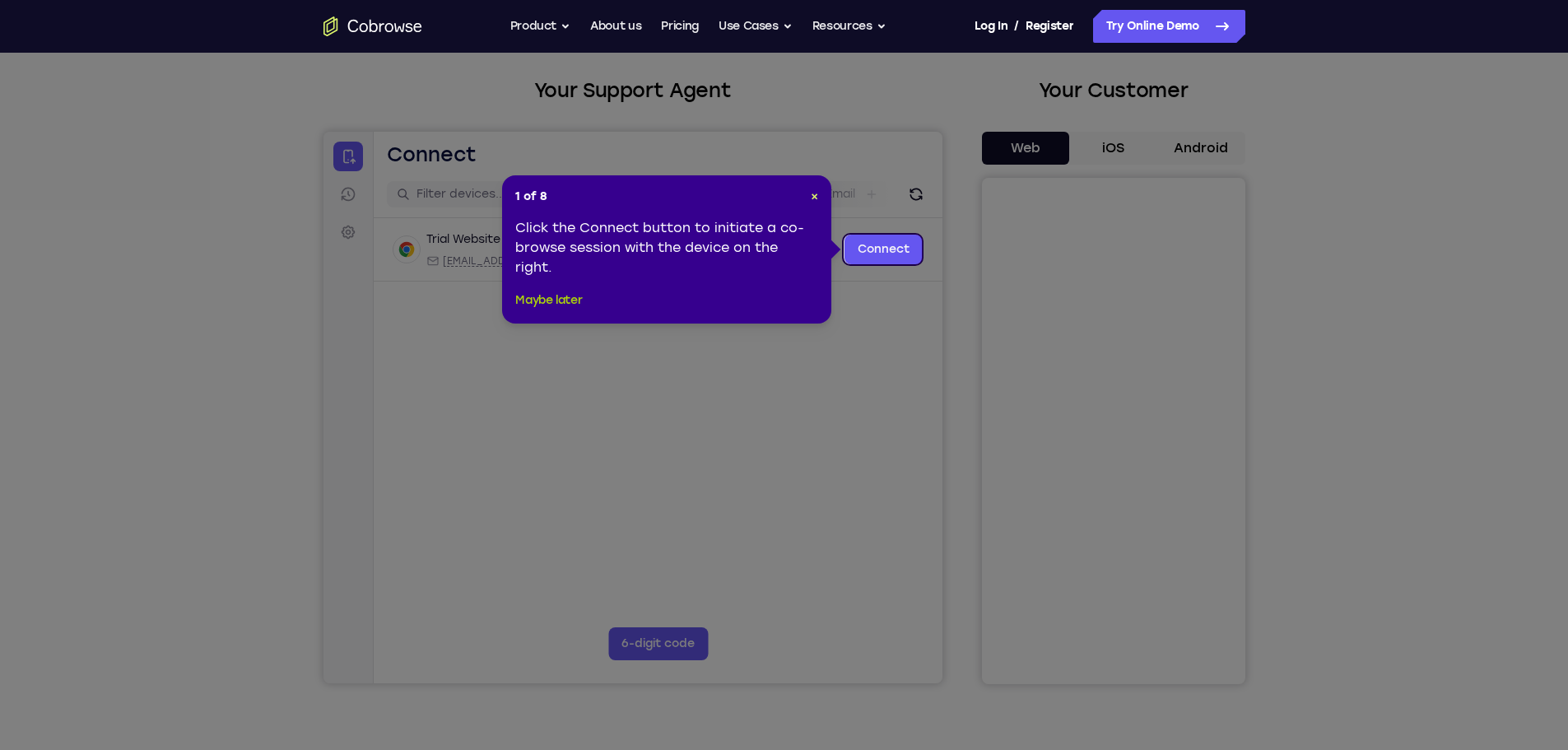
click at [537, 300] on button "Maybe later" at bounding box center [549, 300] width 66 height 20
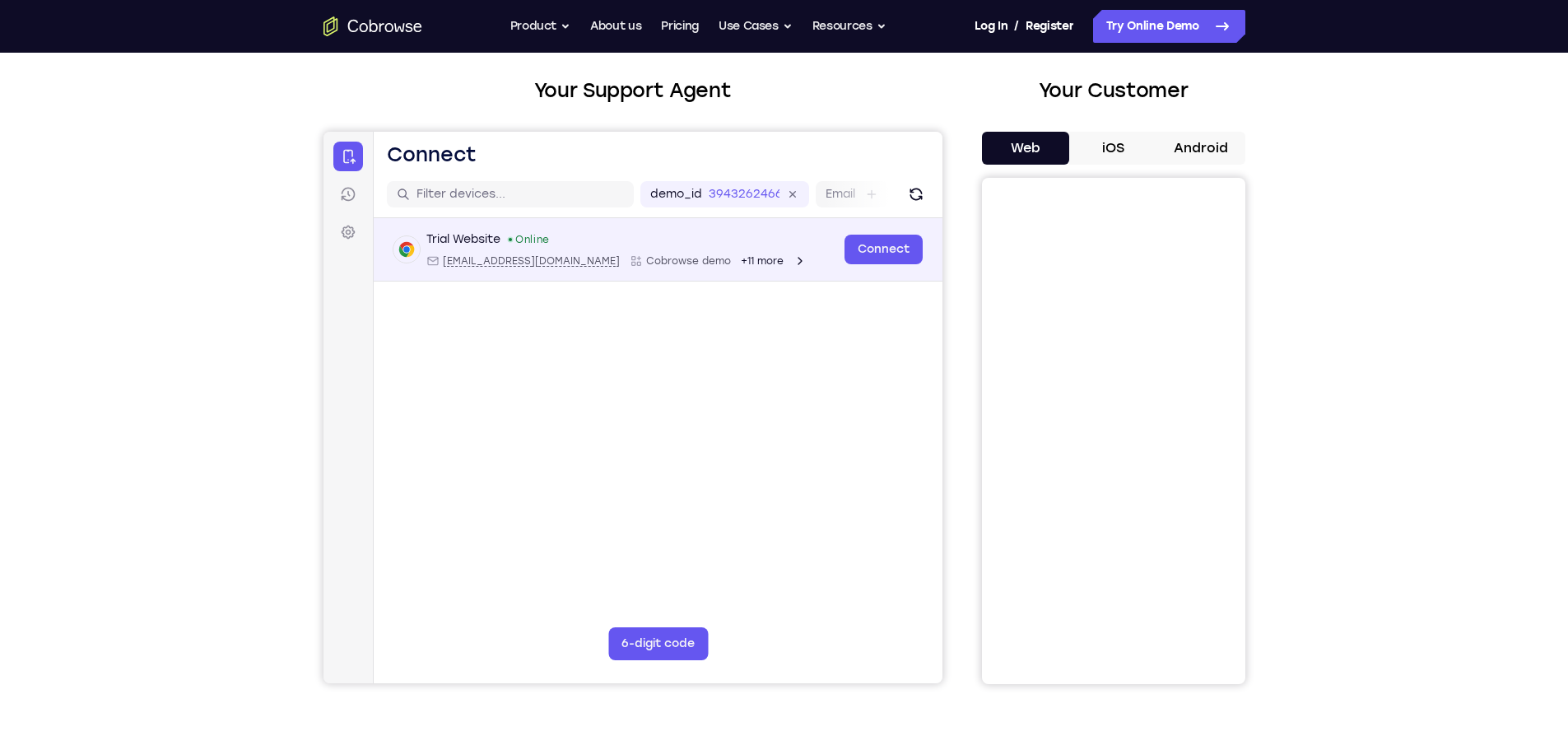
click at [740, 258] on span "+11 more" at bounding box center [761, 261] width 42 height 14
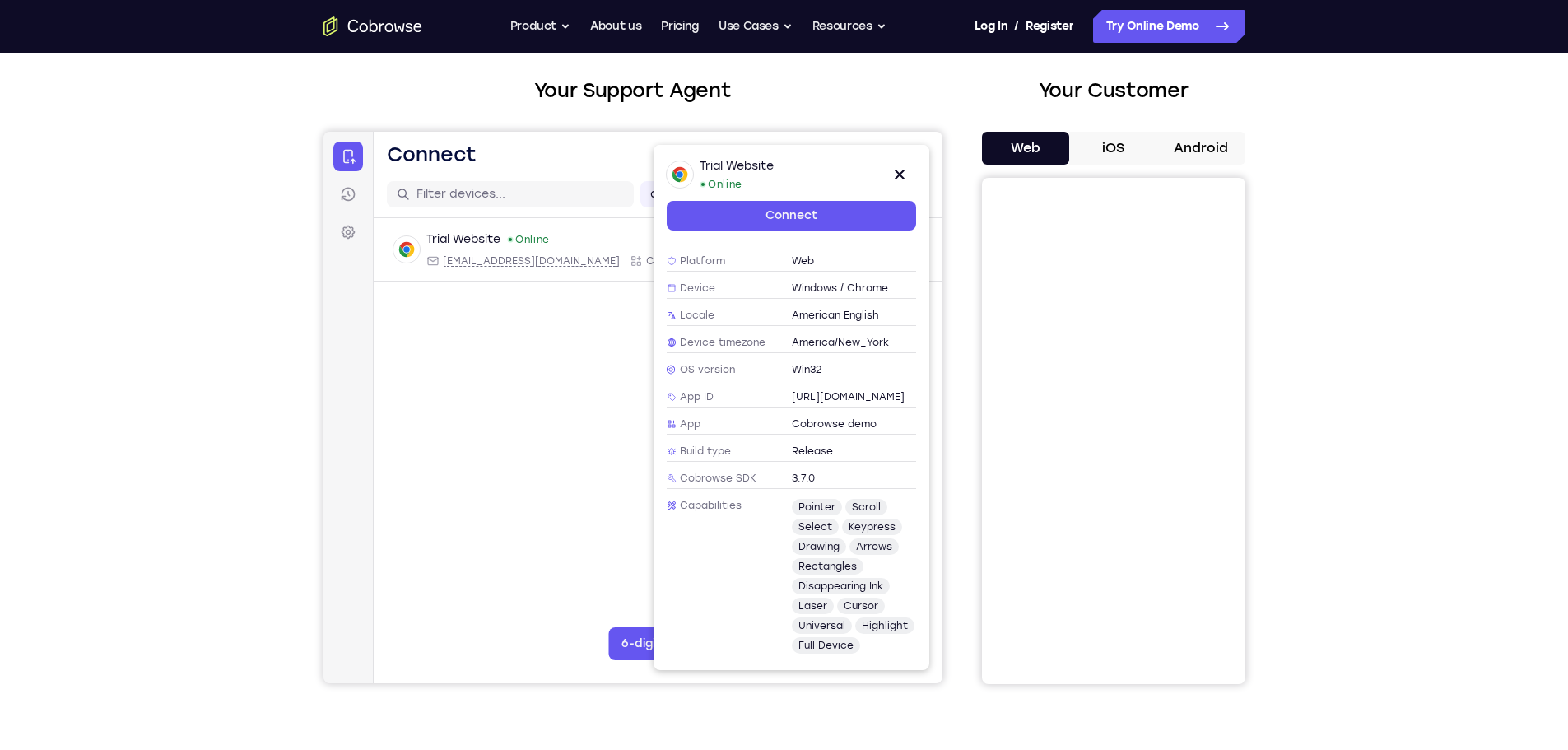
scroll to position [172, 0]
click at [892, 186] on button "Close" at bounding box center [899, 174] width 33 height 33
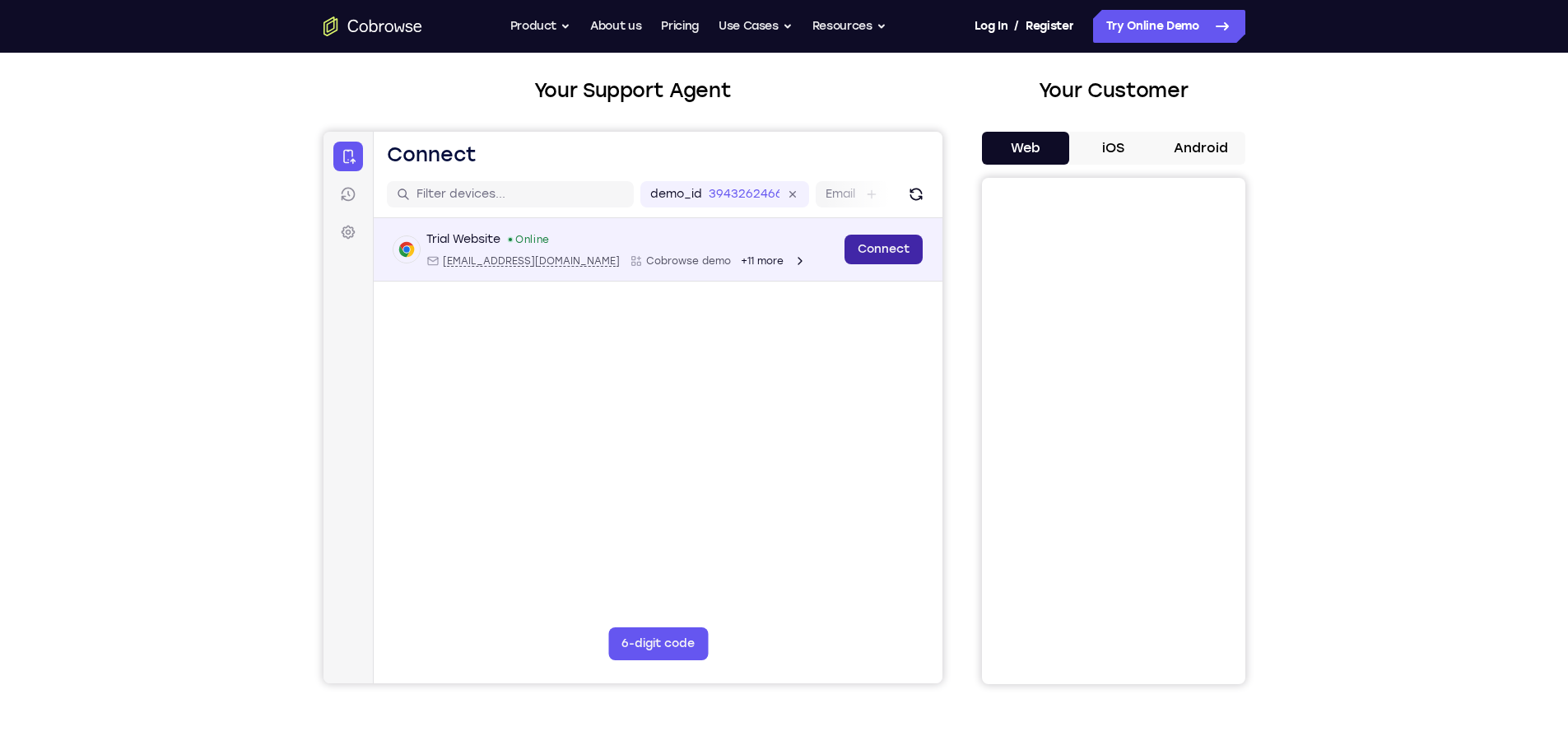
click at [875, 245] on link "Connect" at bounding box center [883, 249] width 78 height 30
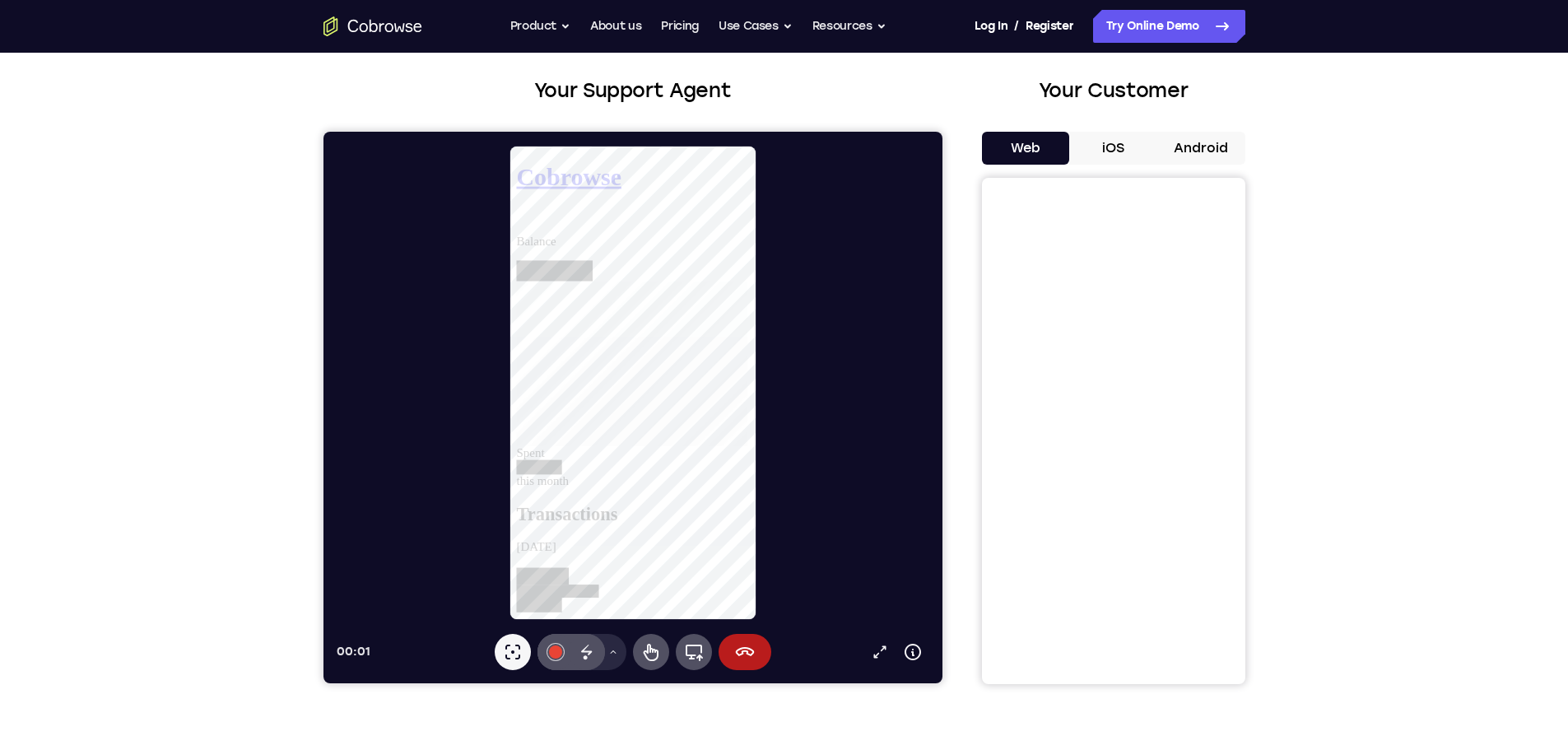
scroll to position [0, 0]
click at [658, 649] on icon at bounding box center [650, 651] width 20 height 20
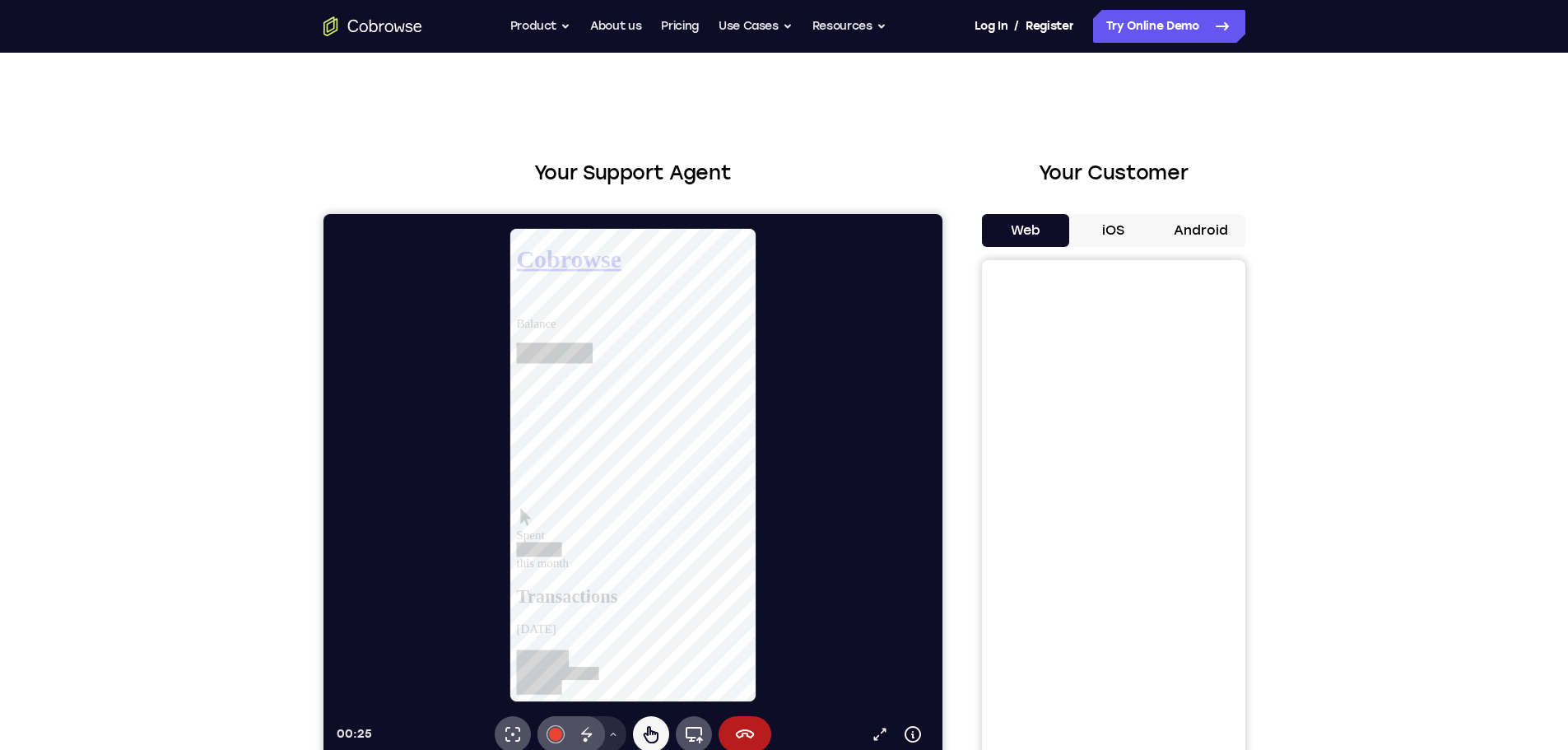
drag, startPoint x: 770, startPoint y: 571, endPoint x: 770, endPoint y: 587, distance: 16.0
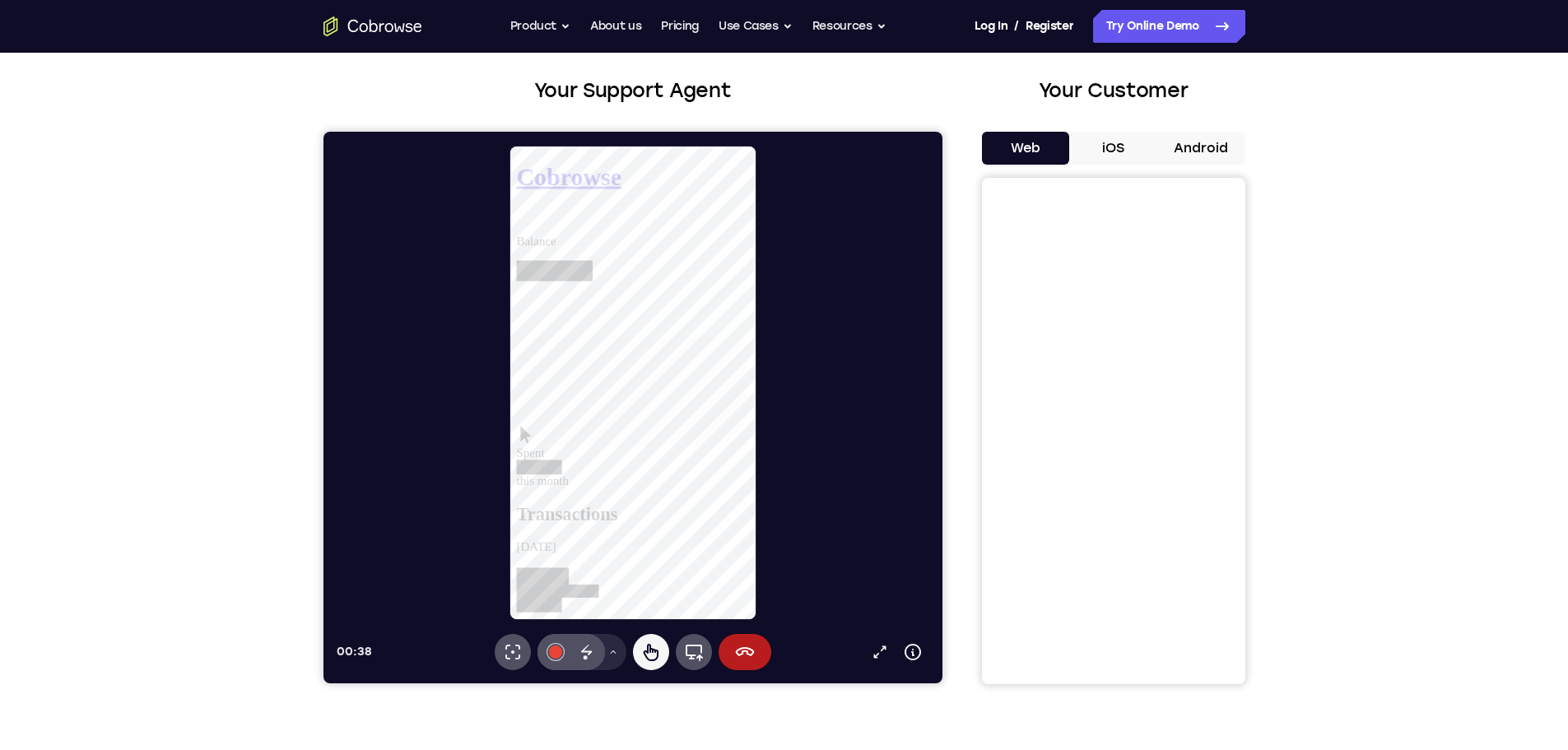
click at [527, 527] on h2 "Transactions" at bounding box center [641, 539] width 251 height 22
click at [565, 481] on div at bounding box center [540, 488] width 48 height 15
click at [557, 644] on button "#e94435" at bounding box center [555, 651] width 37 height 37
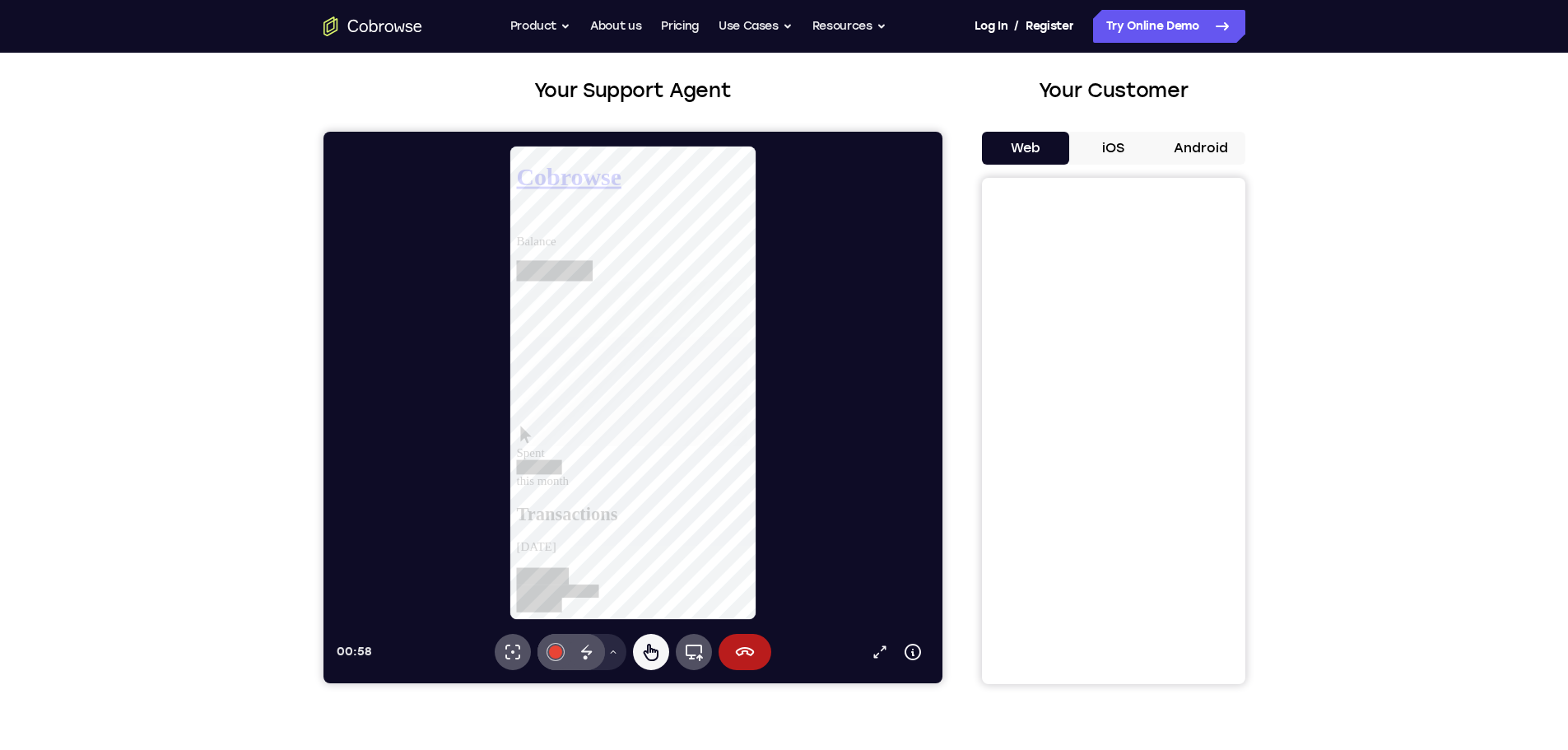
click at [516, 223] on icon at bounding box center [516, 223] width 0 height 0
click at [541, 163] on h1 "Cobrowse" at bounding box center [641, 178] width 251 height 31
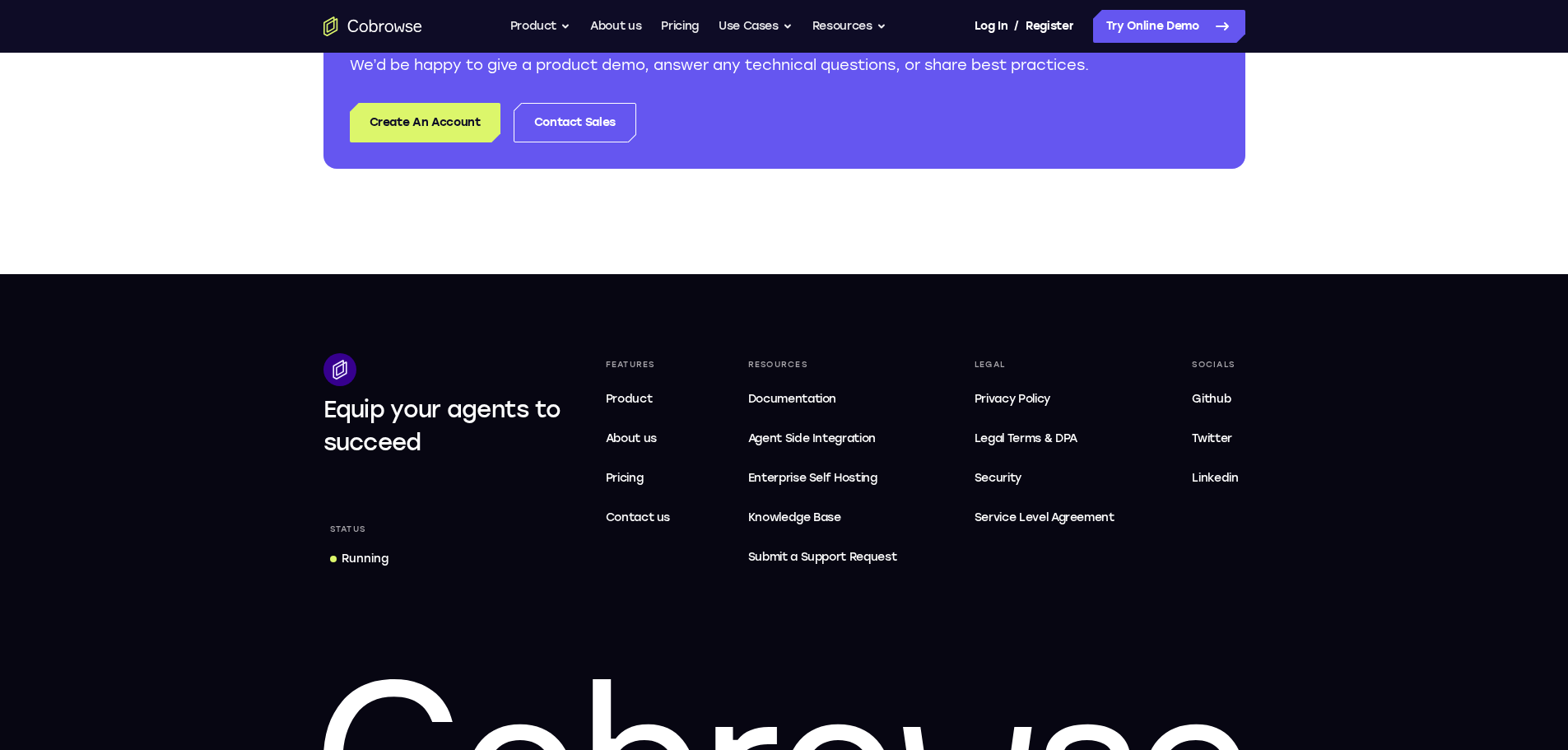
scroll to position [905, 0]
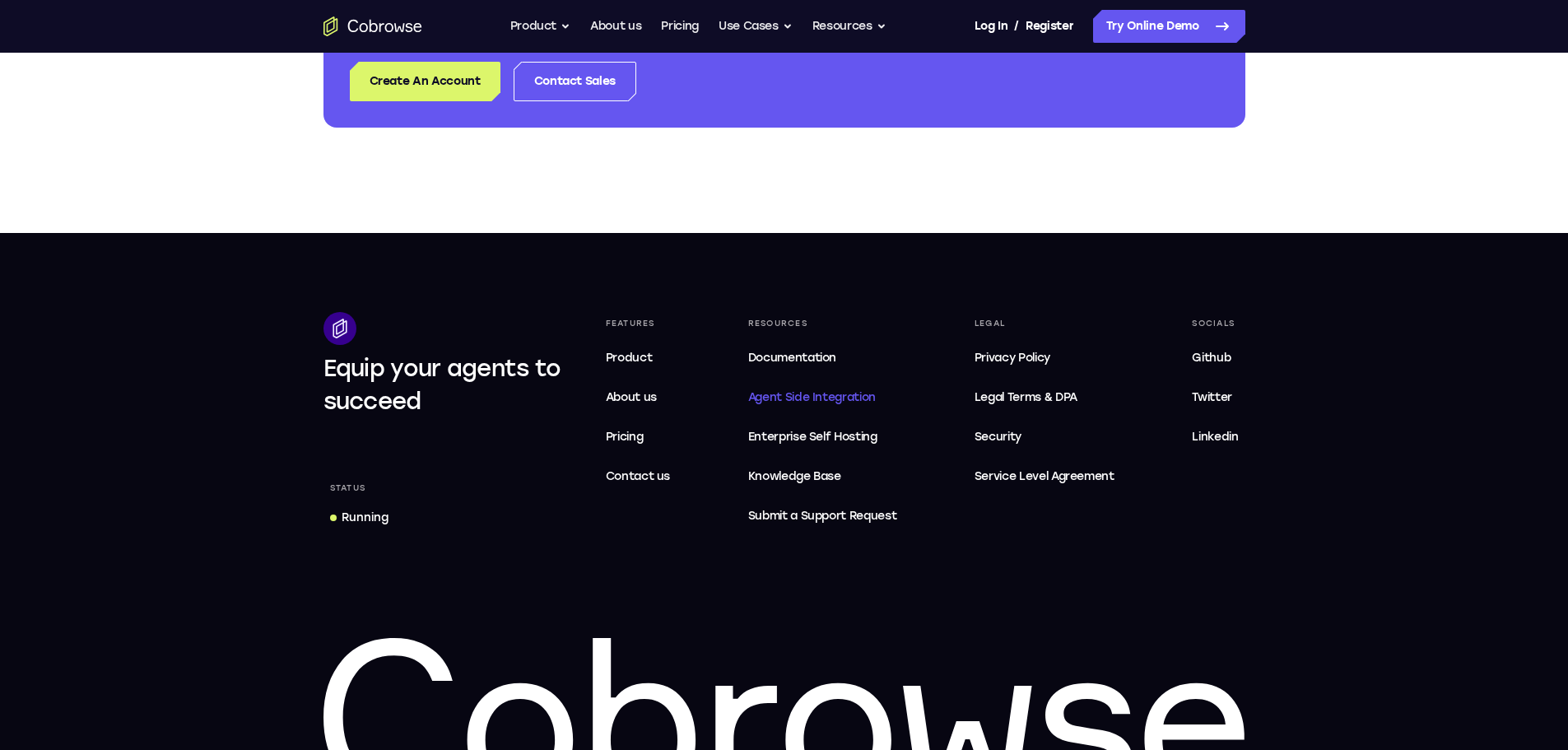
click at [773, 393] on span "Agent Side Integration" at bounding box center [822, 397] width 149 height 20
